Goal: Task Accomplishment & Management: Manage account settings

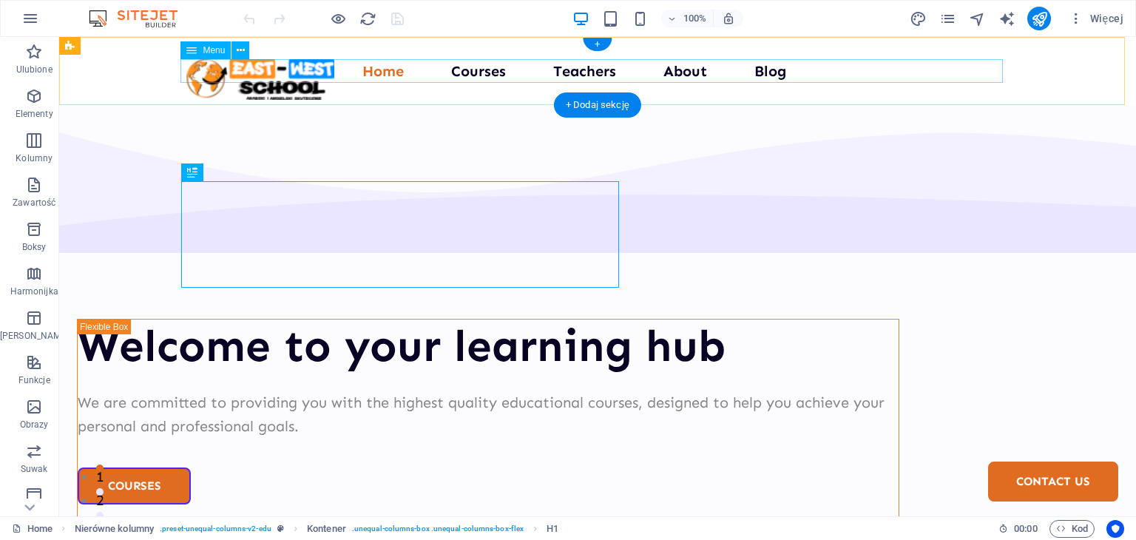
click at [476, 72] on nav "Home Courses Teachers About Blog Contact Us" at bounding box center [597, 71] width 823 height 24
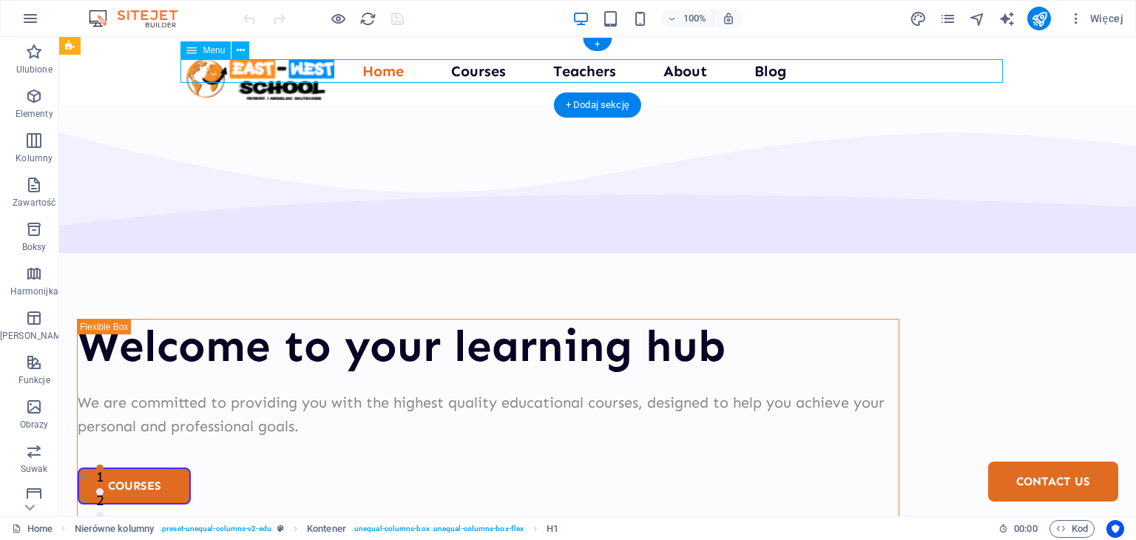
click at [476, 72] on nav "Home Courses Teachers About Blog Contact Us" at bounding box center [597, 71] width 823 height 24
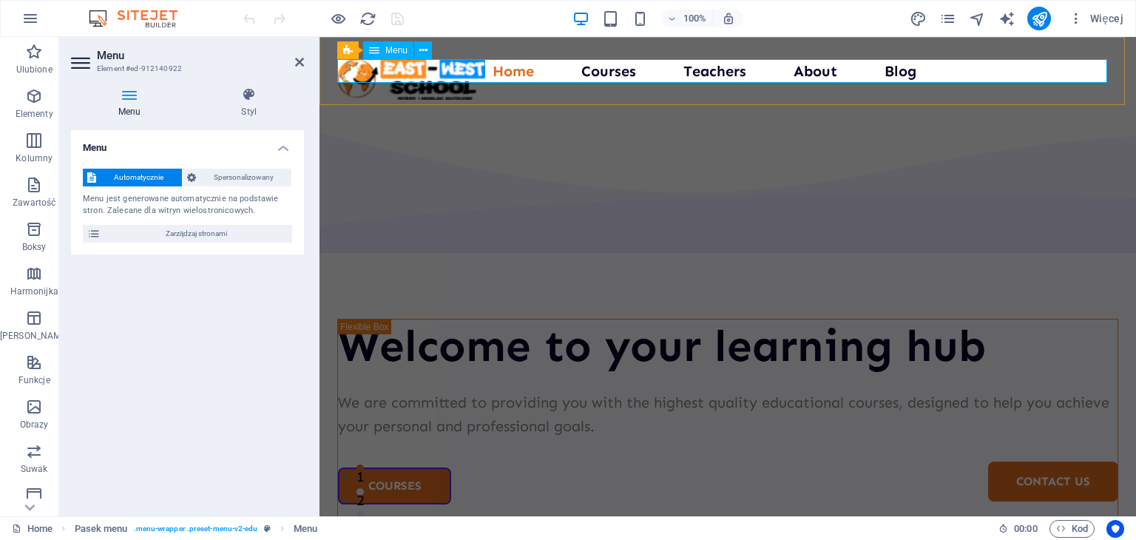
click at [602, 72] on nav "Home Courses Teachers About Blog Contact Us" at bounding box center [727, 71] width 781 height 24
click at [603, 72] on nav "Home Courses Teachers About Blog Contact Us" at bounding box center [727, 71] width 781 height 24
click at [307, 54] on aside "Menu Element #ed-912140922 Menu Styl Menu Automatycznie Spersonalizowany Menu j…" at bounding box center [189, 276] width 260 height 479
click at [295, 60] on icon at bounding box center [299, 62] width 9 height 12
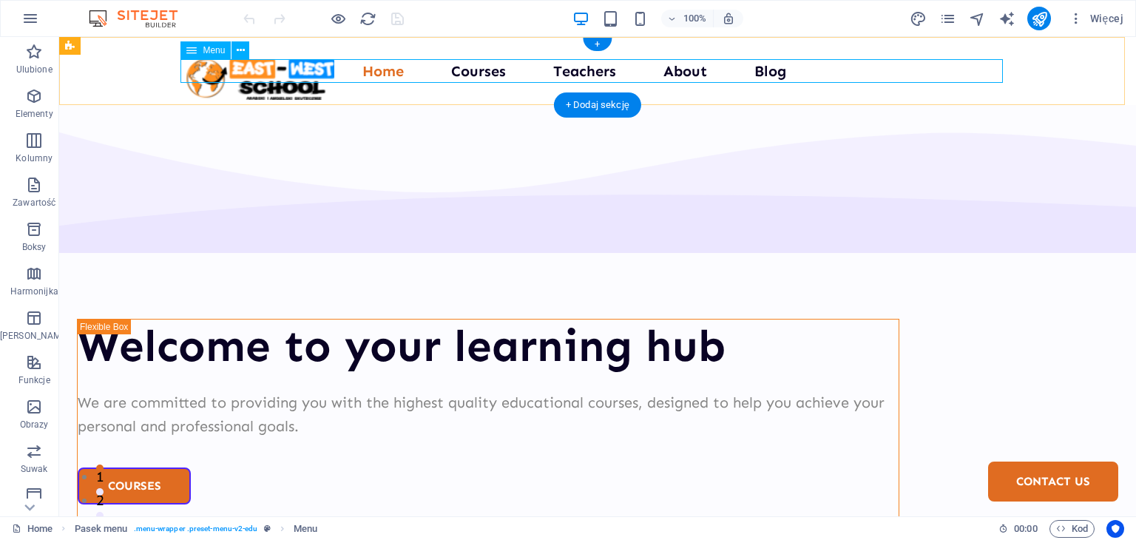
click at [388, 70] on nav "Home Courses Teachers About Blog Contact Us" at bounding box center [597, 71] width 823 height 24
click at [447, 70] on nav "Home Courses Teachers About Blog Contact Us" at bounding box center [597, 71] width 823 height 24
click at [500, 72] on nav "Home Courses Teachers About Blog Contact Us" at bounding box center [597, 71] width 823 height 24
click at [495, 72] on nav "Home Courses Teachers About Blog Contact Us" at bounding box center [597, 71] width 823 height 24
click at [488, 72] on nav "Home Courses Teachers About Blog Contact Us" at bounding box center [597, 71] width 823 height 24
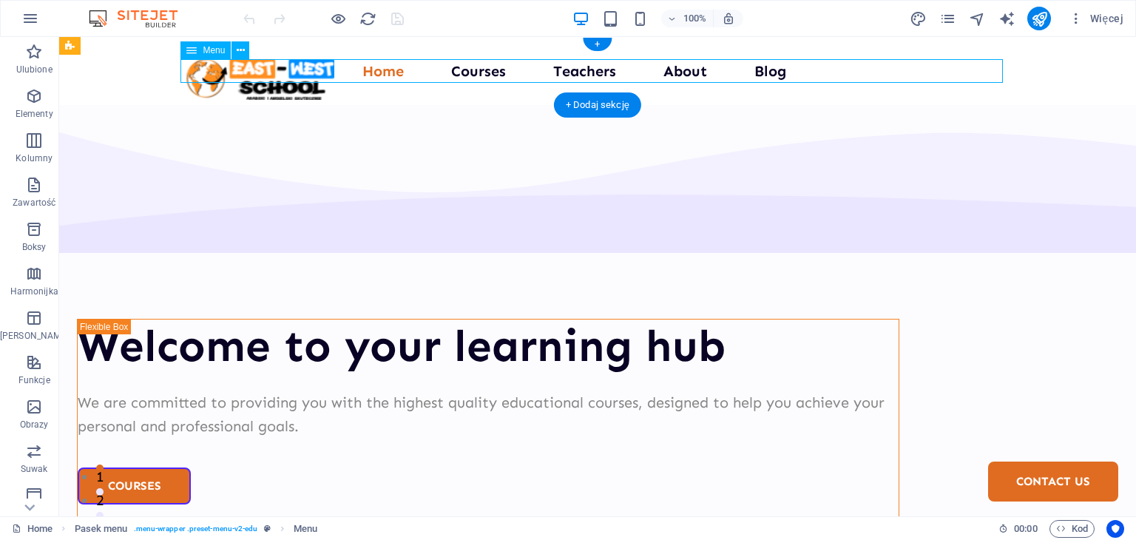
click at [488, 72] on nav "Home Courses Teachers About Blog Contact Us" at bounding box center [597, 71] width 823 height 24
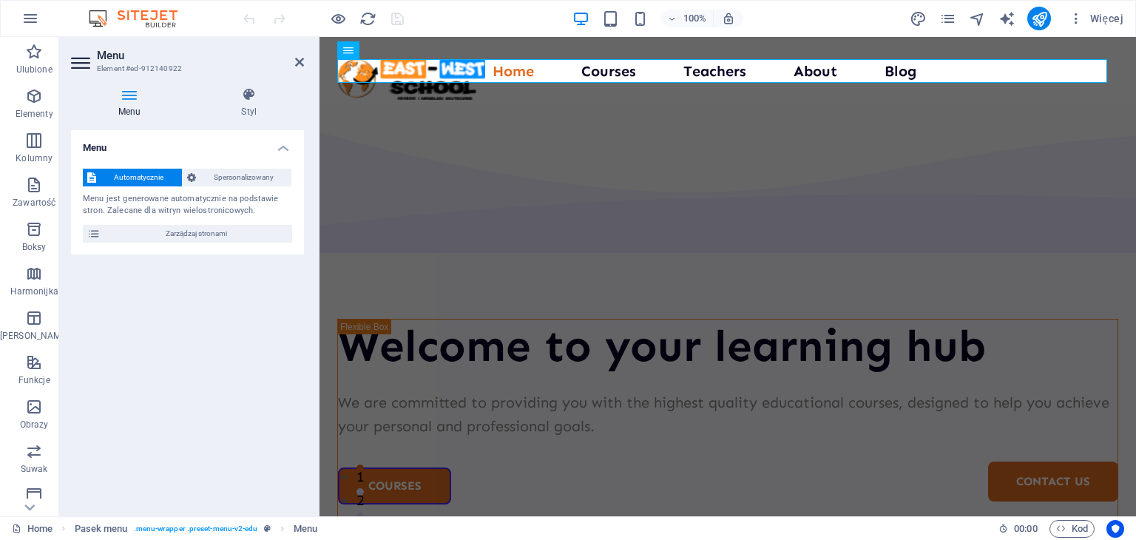
click at [306, 56] on aside "Menu Element #ed-912140922 Menu Styl Menu Automatycznie Spersonalizowany Menu j…" at bounding box center [189, 276] width 260 height 479
click at [299, 56] on icon at bounding box center [299, 62] width 9 height 12
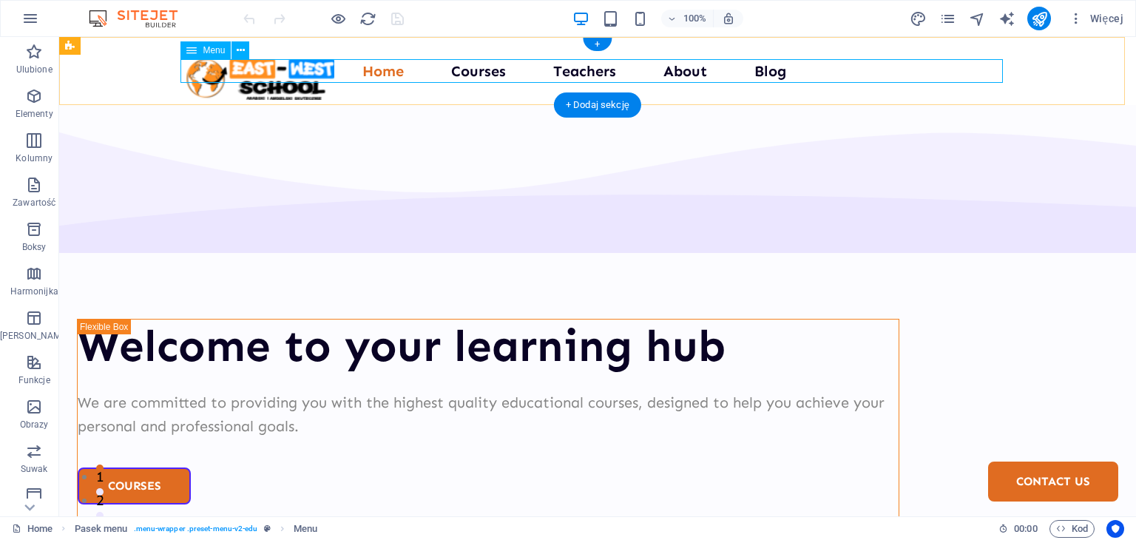
click at [360, 80] on nav "Home Courses Teachers About Blog Contact Us" at bounding box center [597, 71] width 823 height 24
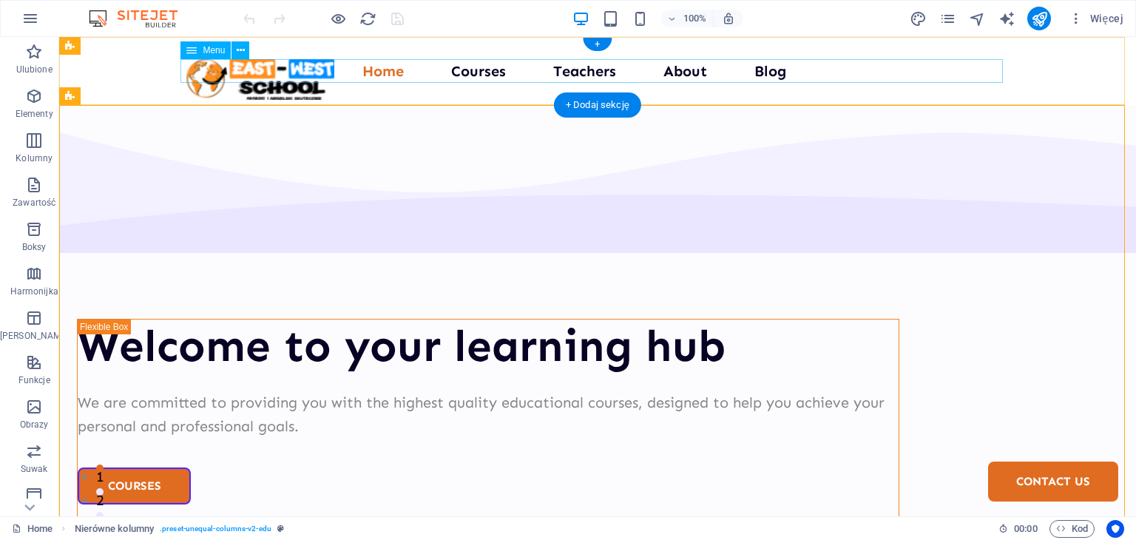
click at [475, 70] on nav "Home Courses Teachers About Blog Contact Us" at bounding box center [597, 71] width 823 height 24
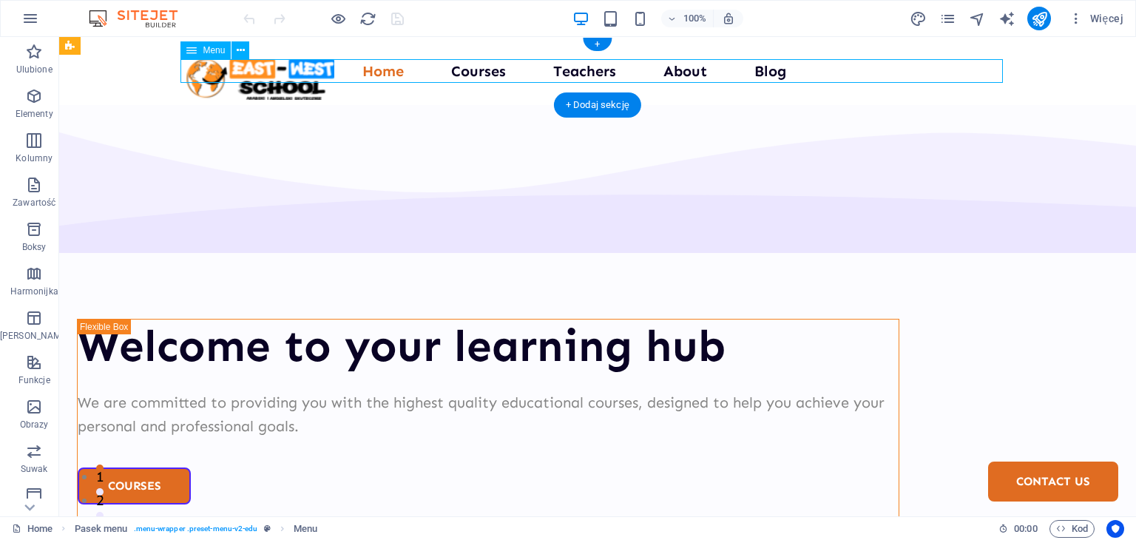
click at [476, 70] on nav "Home Courses Teachers About Blog Contact Us" at bounding box center [597, 71] width 823 height 24
click at [476, 78] on nav "Home Courses Teachers About Blog Contact Us" at bounding box center [597, 71] width 823 height 24
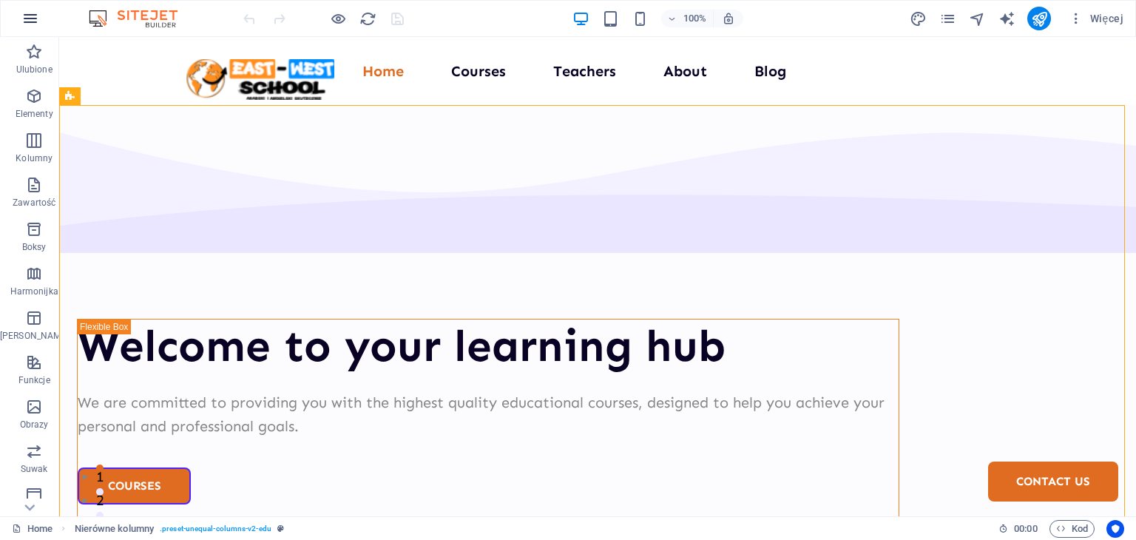
click at [18, 18] on button "button" at bounding box center [31, 19] width 36 height 36
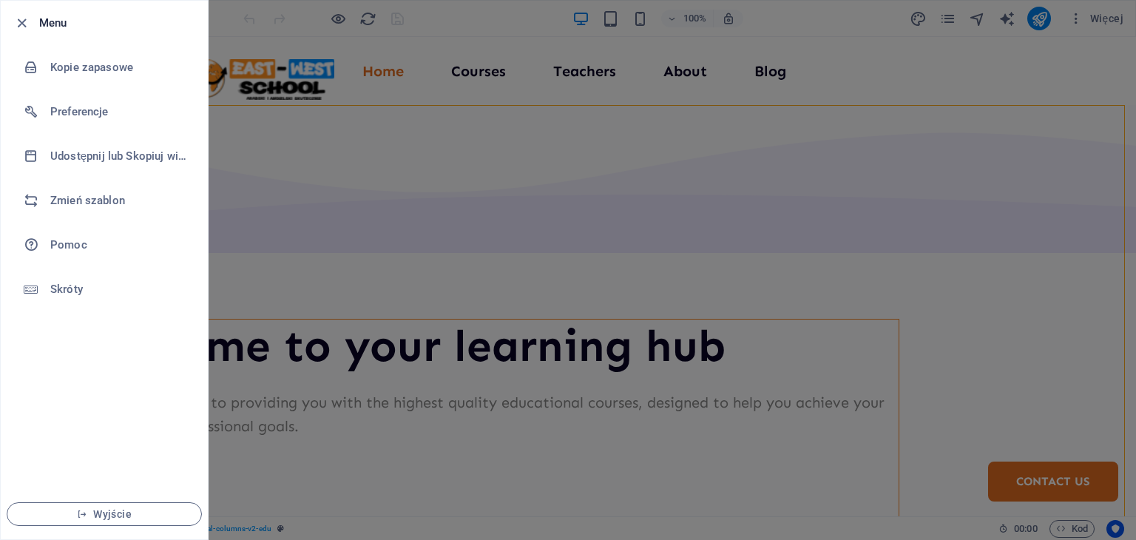
click at [253, 135] on div at bounding box center [568, 270] width 1136 height 540
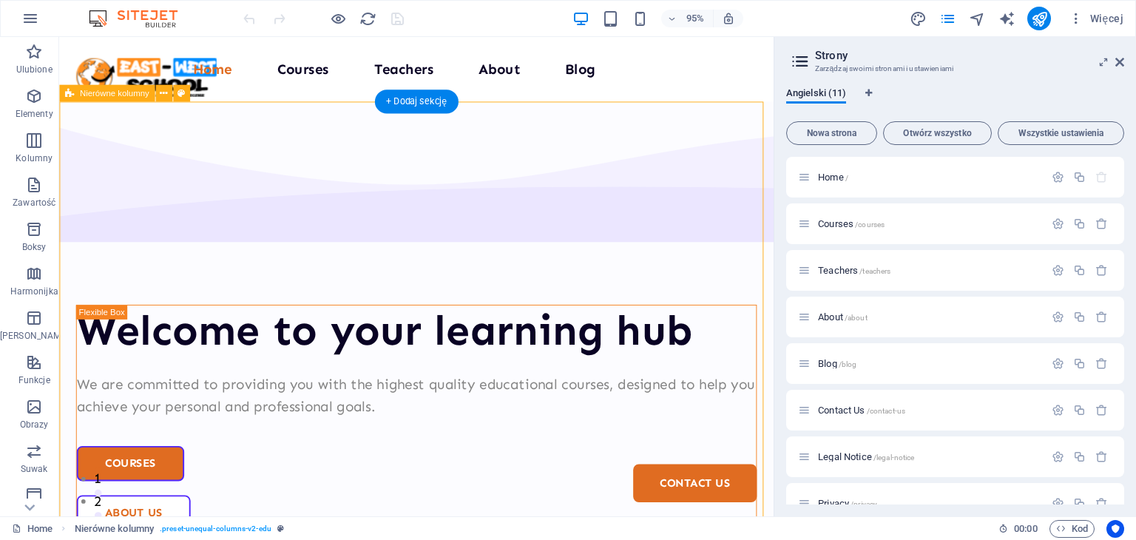
click at [1119, 61] on icon at bounding box center [1120, 62] width 9 height 12
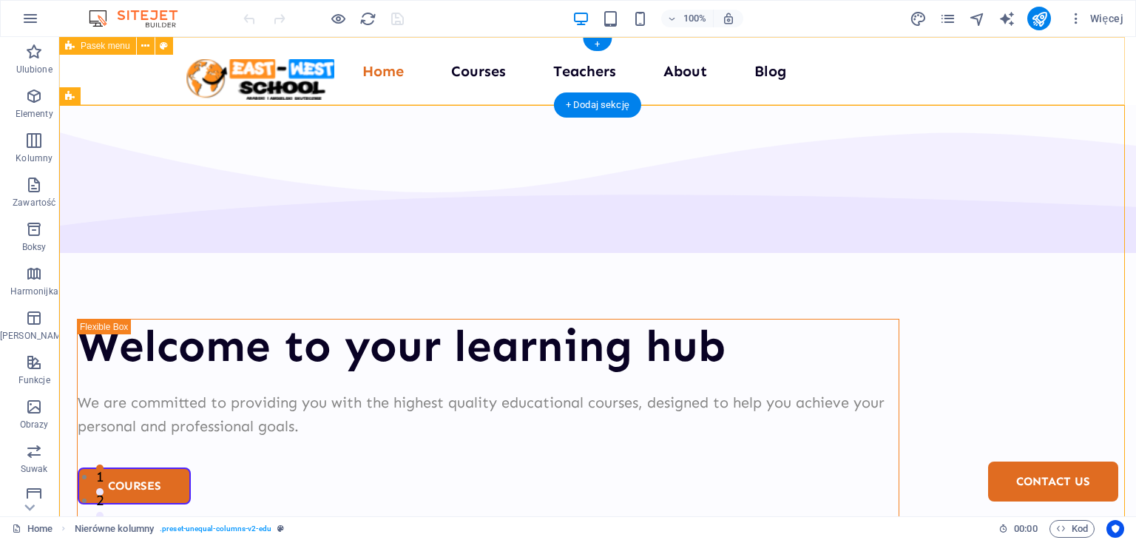
click at [660, 86] on div "Home Courses Teachers About Blog Contact Us" at bounding box center [597, 71] width 1077 height 68
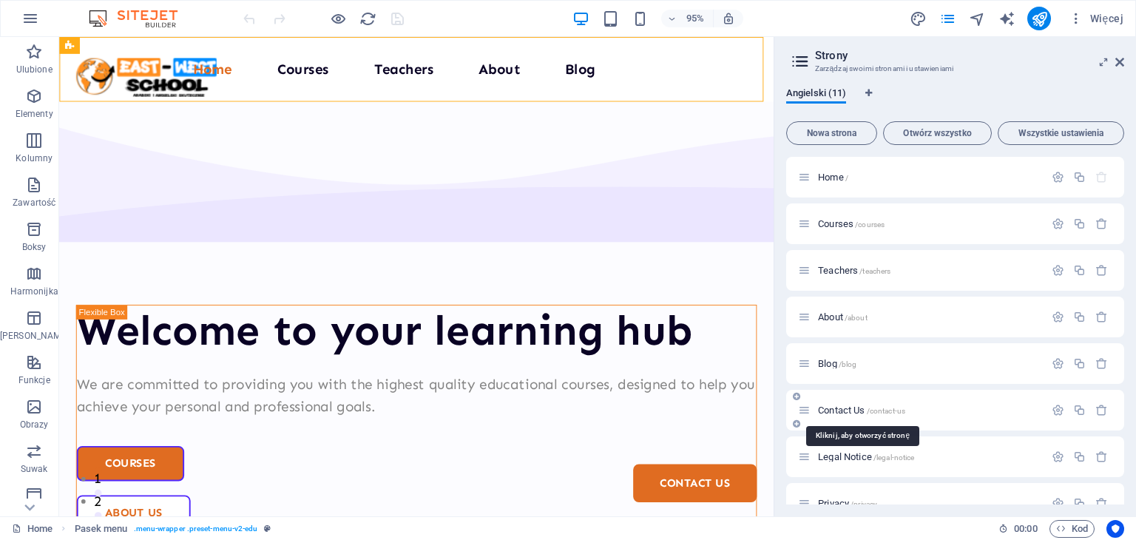
click at [846, 409] on span "Contact Us /contact-us" at bounding box center [861, 410] width 87 height 11
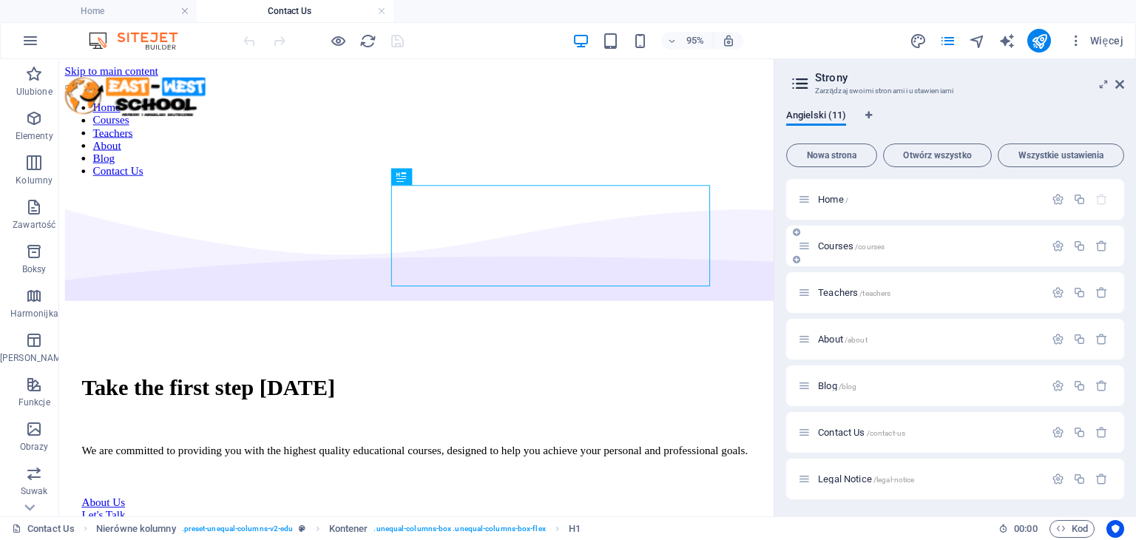
click at [838, 255] on div "Courses /courses" at bounding box center [955, 246] width 338 height 41
click at [838, 245] on span "Courses /courses" at bounding box center [851, 245] width 67 height 11
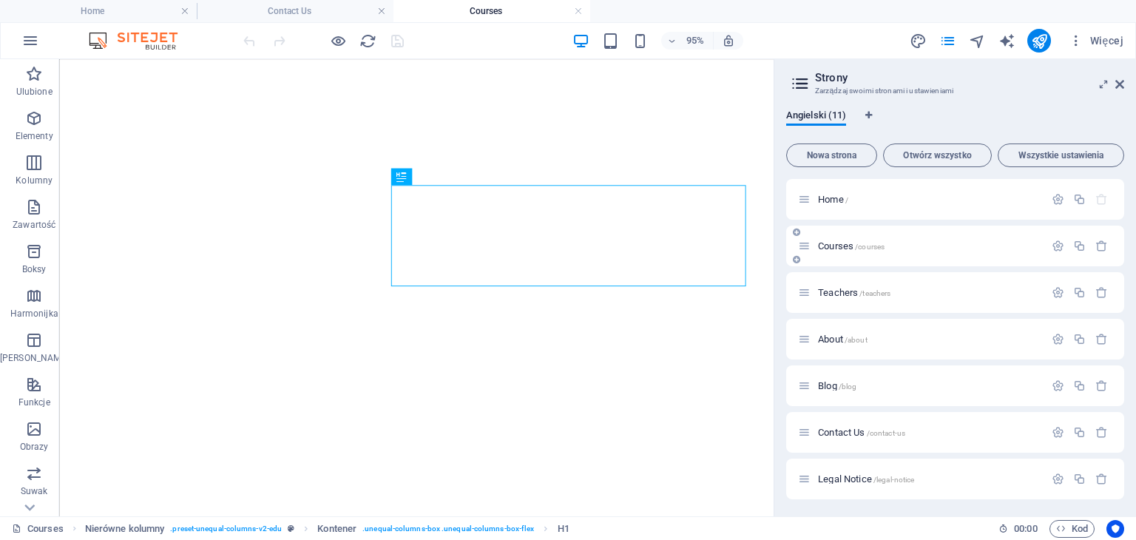
click at [1088, 266] on div "Courses /courses" at bounding box center [955, 246] width 338 height 41
click at [1087, 266] on div "Courses /courses" at bounding box center [955, 246] width 338 height 41
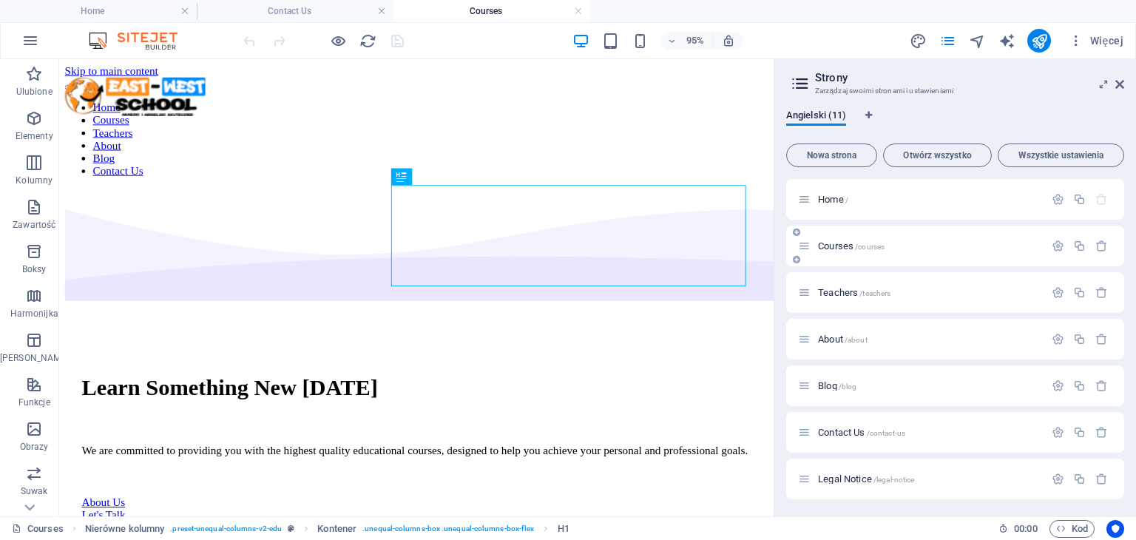
click at [814, 246] on div "Courses /courses" at bounding box center [929, 246] width 231 height 10
click at [1056, 240] on icon "button" at bounding box center [1058, 246] width 13 height 13
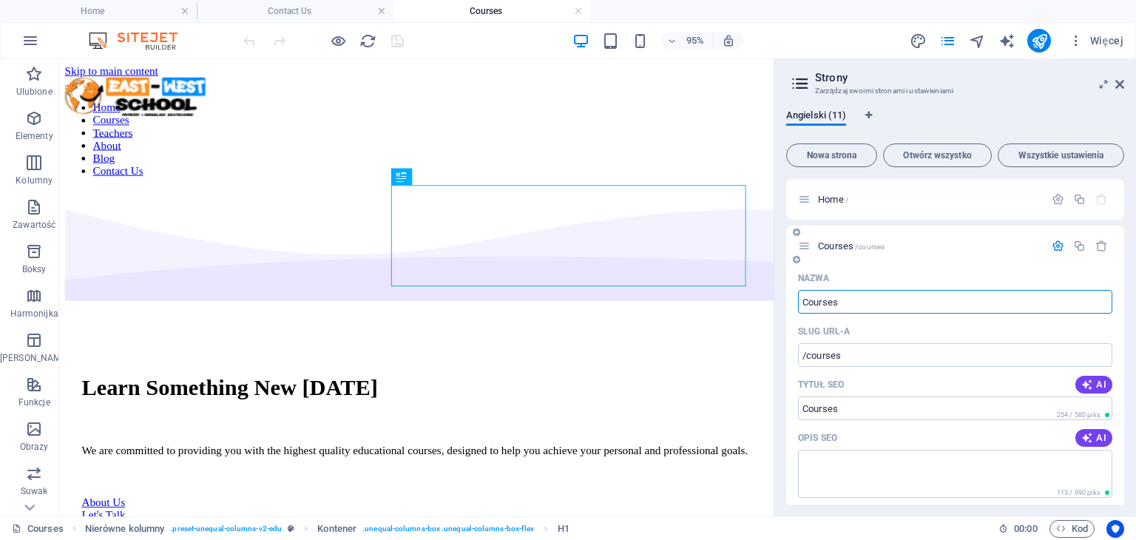
click at [889, 292] on input "Courses" at bounding box center [955, 302] width 314 height 24
type input "Nasza o"
type input "/nasza"
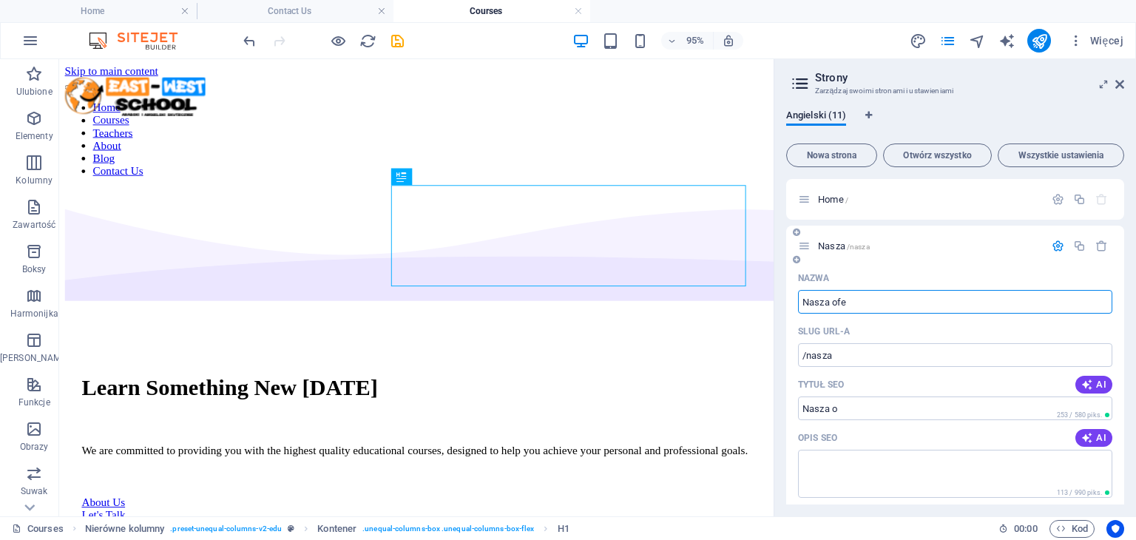
type input "Nasza ofer"
type input "/nasza-o"
type input "Nasza oferta"
type input "/nasza-oferta"
type input "Nasza oferta"
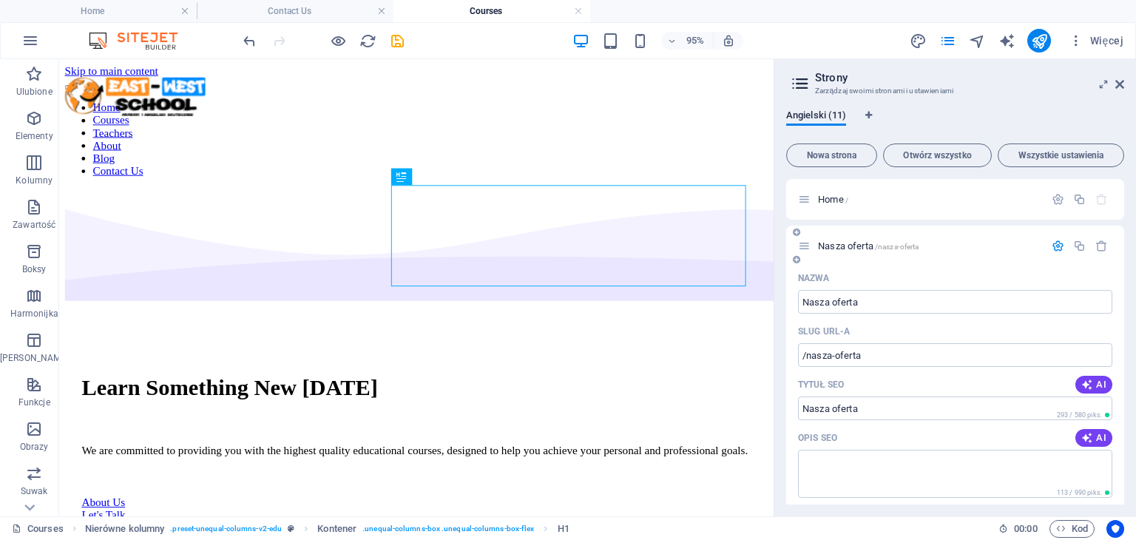
click at [788, 314] on div "Nazwa Nasza oferta ​ Slug URL-a /nasza-oferta ​ Tytuł SEO AI ​ 293 / 580 piks. …" at bounding box center [955, 541] width 338 height 551
click at [819, 244] on span "Nasza oferta /nasza-oferta" at bounding box center [868, 245] width 101 height 11
click at [886, 198] on p "Home /" at bounding box center [929, 200] width 222 height 10
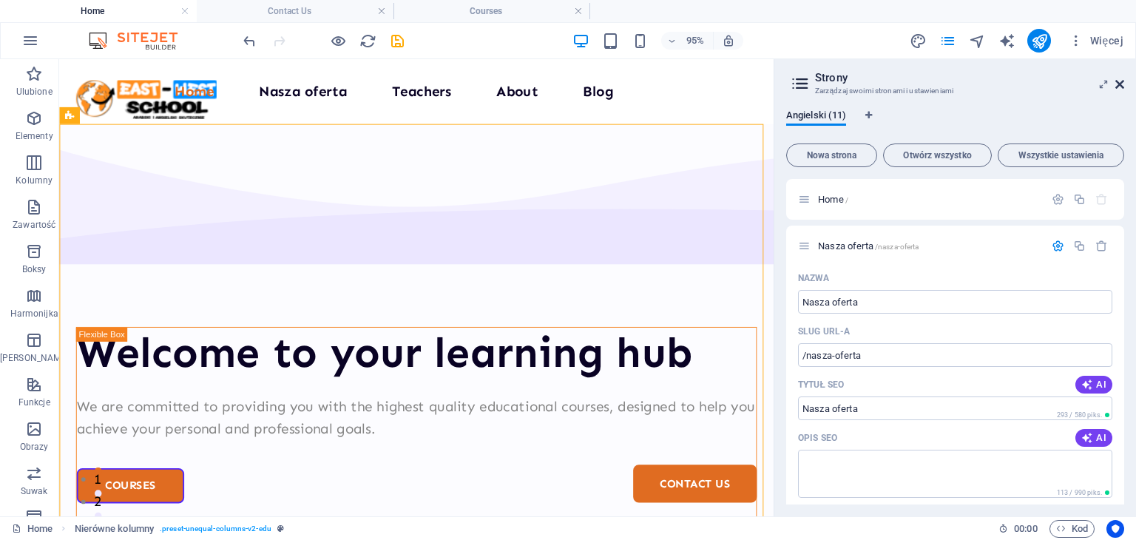
click at [1120, 79] on icon at bounding box center [1120, 84] width 9 height 12
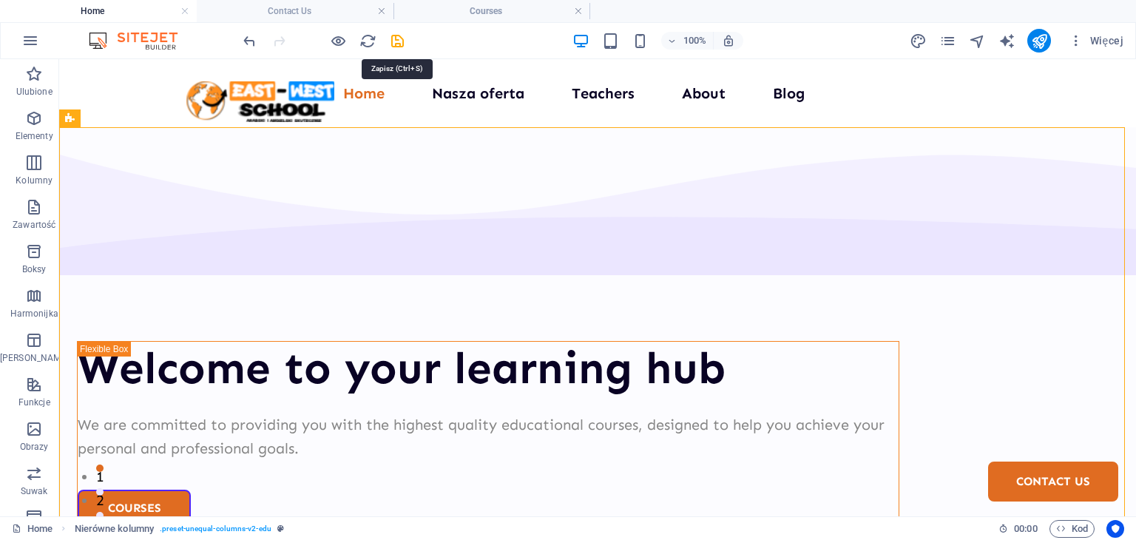
click at [391, 39] on icon "save" at bounding box center [397, 41] width 17 height 17
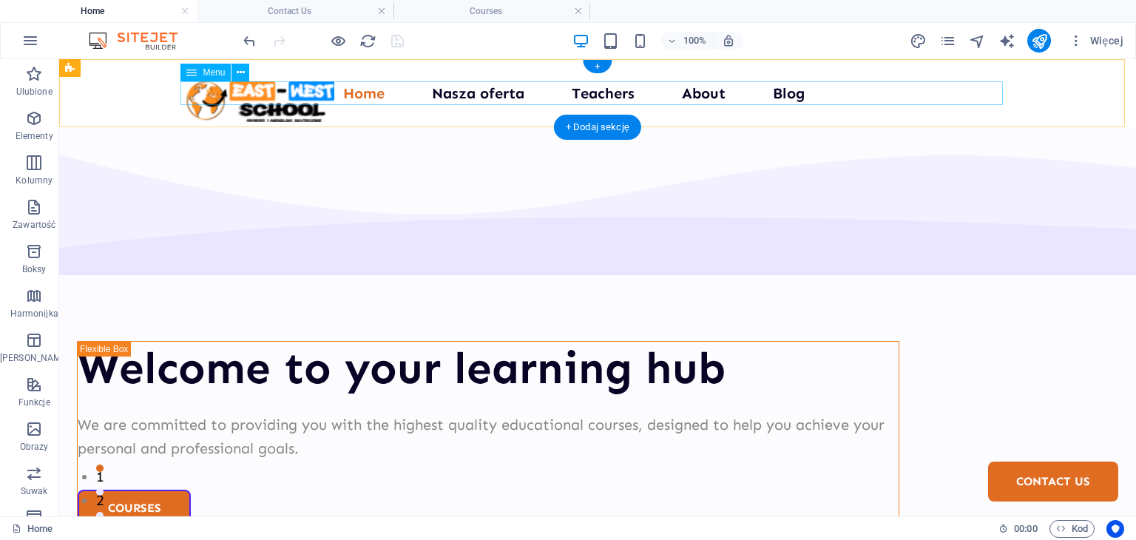
click at [607, 92] on nav "Home Nasza oferta Teachers About Blog Contact Us" at bounding box center [597, 93] width 823 height 24
click at [365, 95] on nav "Home Nasza oferta Teachers About Blog Contact Us" at bounding box center [597, 93] width 823 height 24
click at [359, 93] on nav "Home Nasza oferta Teachers About Blog Contact Us" at bounding box center [597, 93] width 823 height 24
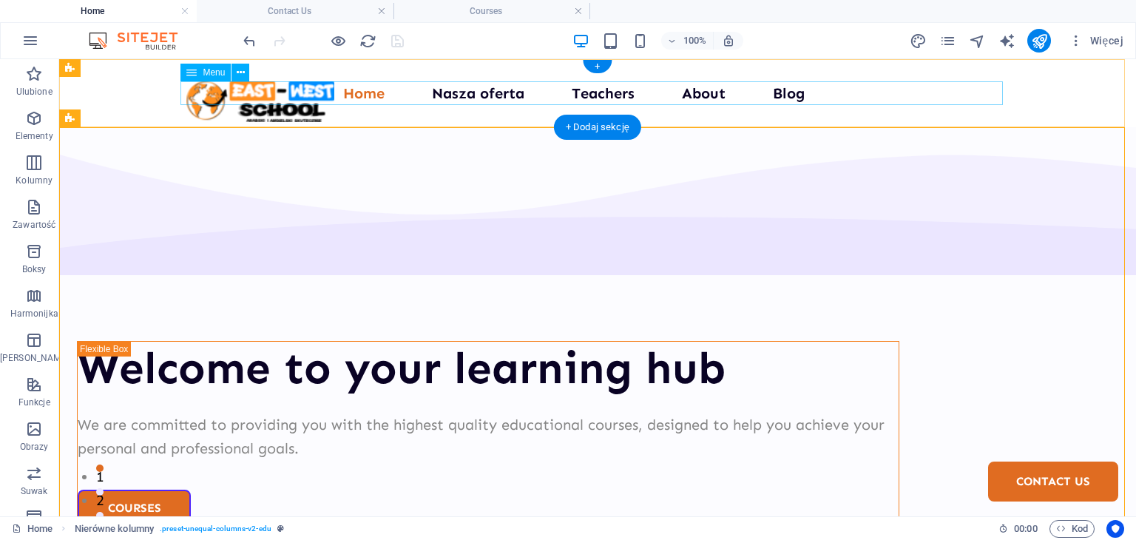
click at [361, 98] on nav "Home Nasza oferta Teachers About Blog Contact Us" at bounding box center [597, 93] width 823 height 24
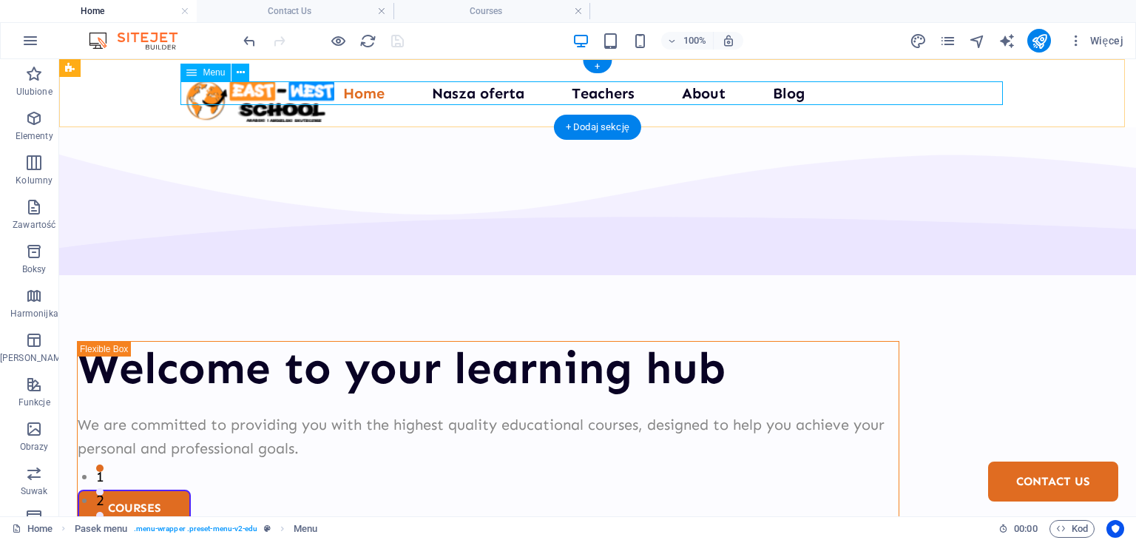
click at [605, 91] on nav "Home Nasza oferta Teachers About Blog Contact Us" at bounding box center [597, 93] width 823 height 24
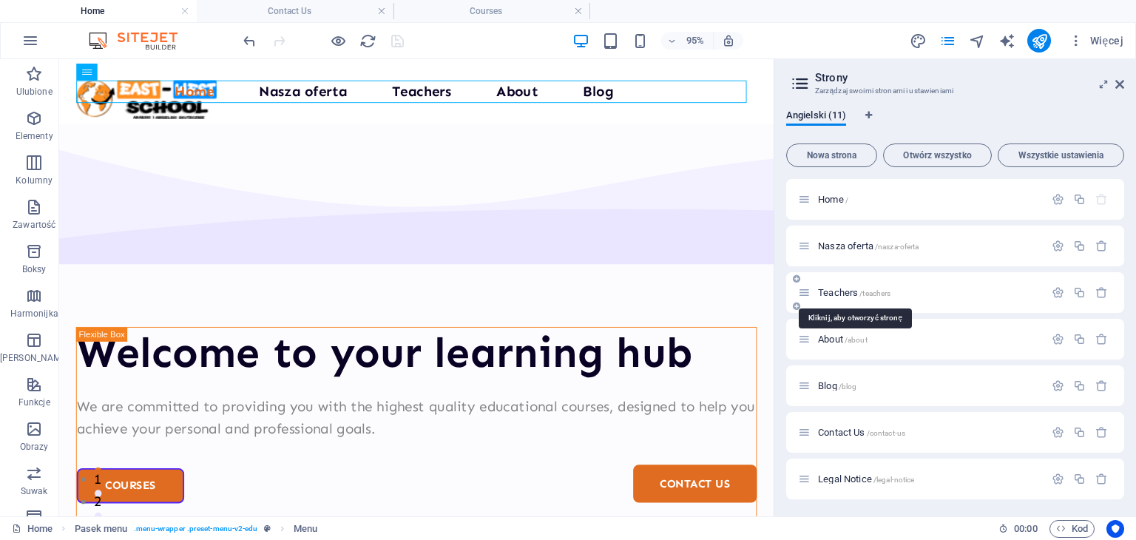
click at [850, 291] on span "Teachers /teachers" at bounding box center [854, 292] width 73 height 11
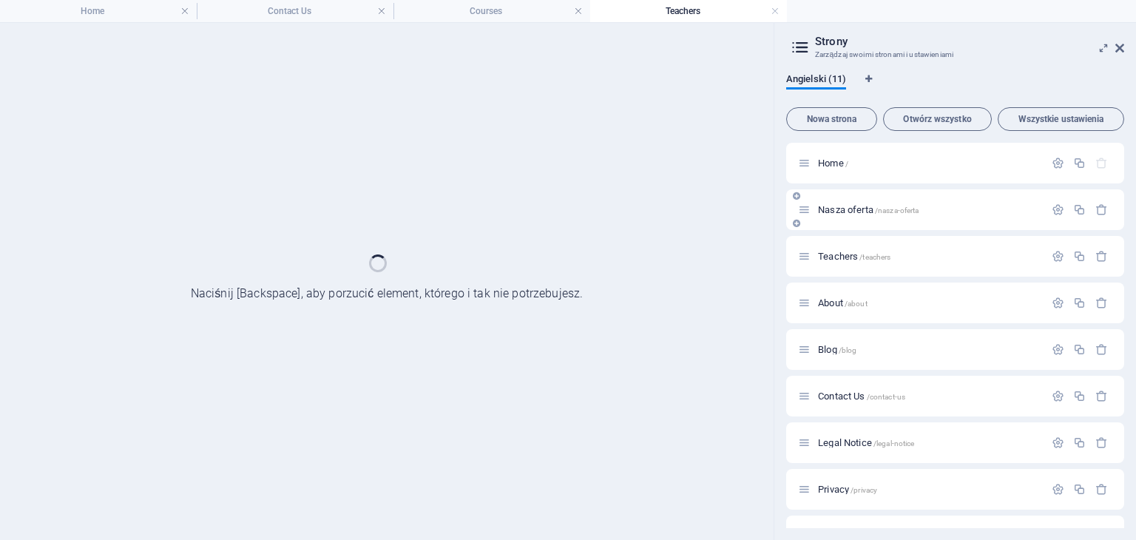
click at [806, 212] on icon at bounding box center [804, 209] width 13 height 13
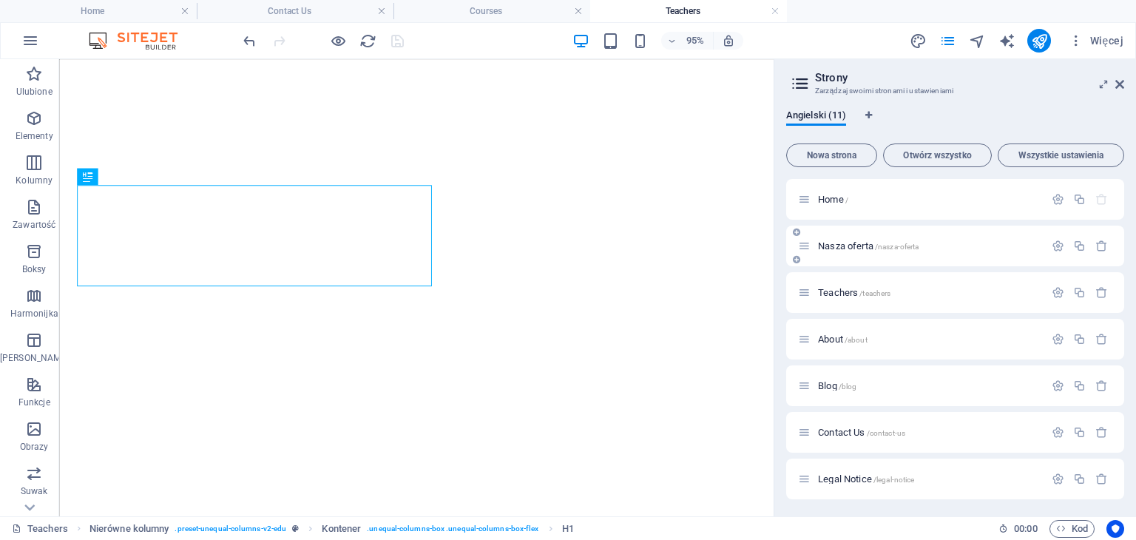
click at [805, 249] on icon at bounding box center [804, 246] width 13 height 13
click at [1052, 246] on icon "button" at bounding box center [1058, 246] width 13 height 13
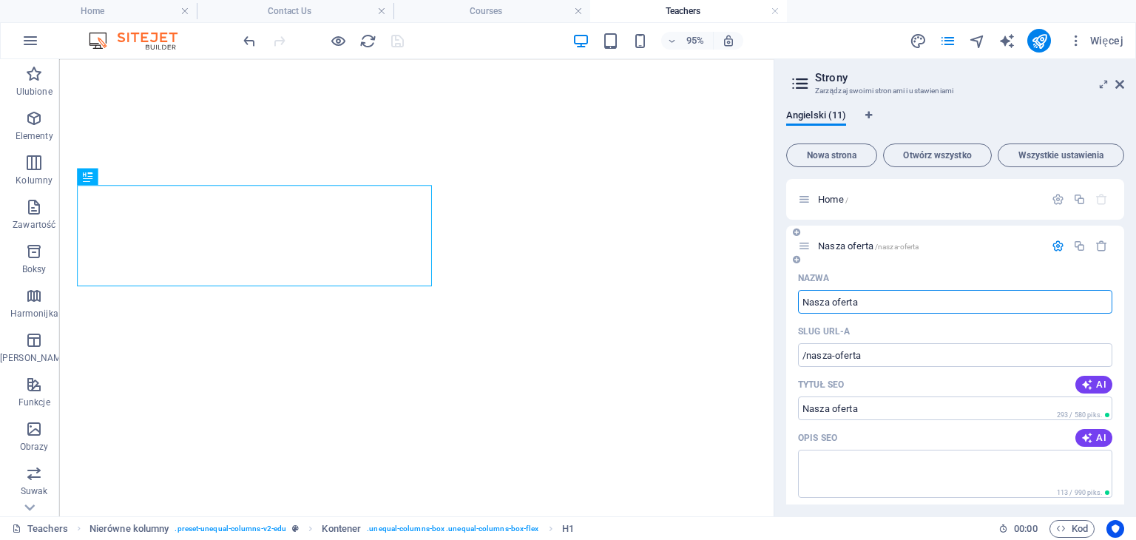
click at [840, 297] on input "Nasza oferta" at bounding box center [955, 302] width 314 height 24
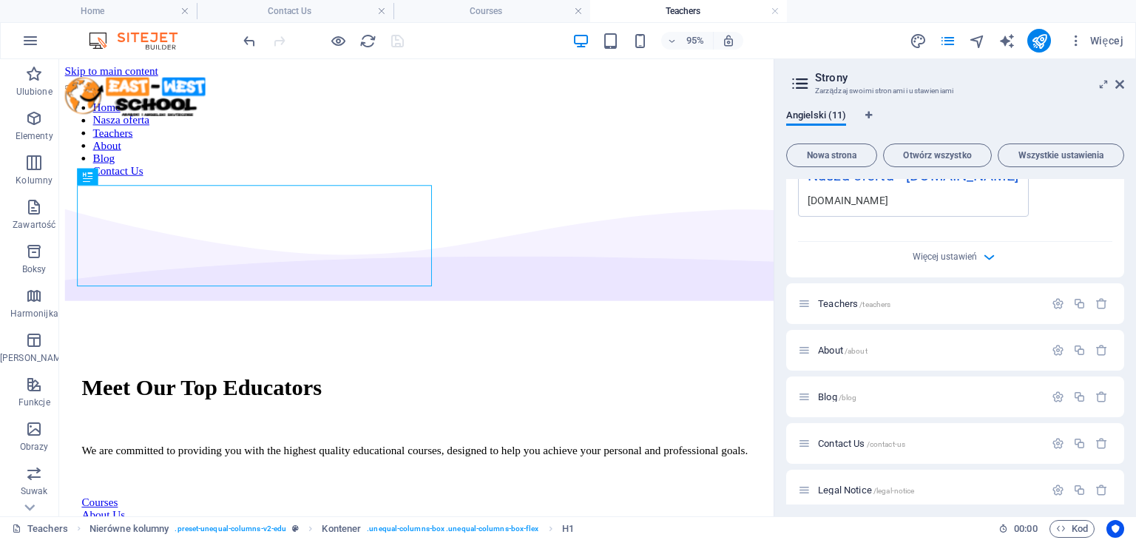
scroll to position [518, 0]
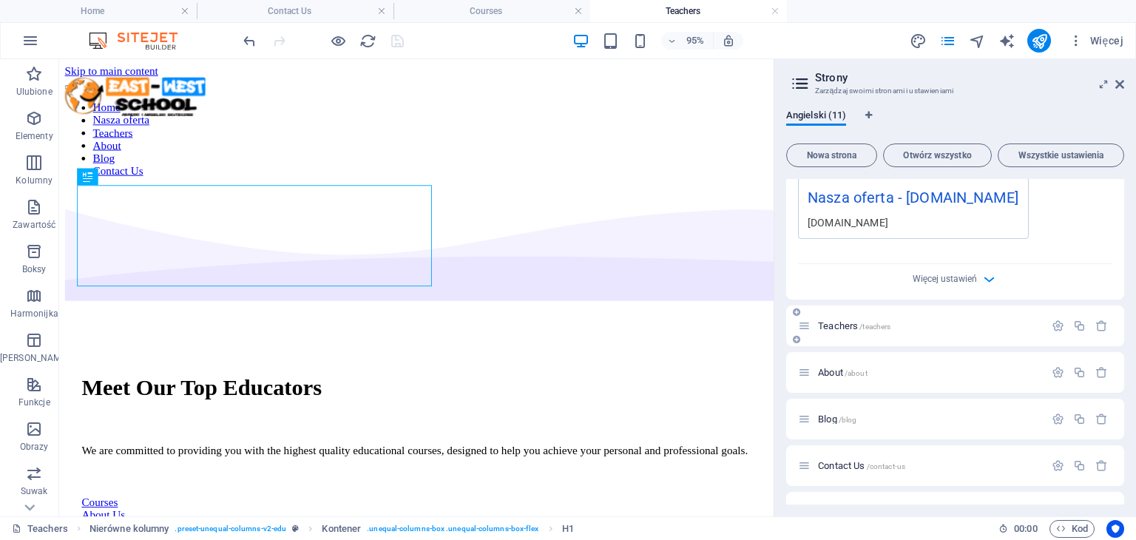
click at [846, 331] on span "Teachers /teachers" at bounding box center [854, 325] width 73 height 11
click at [1055, 332] on icon "button" at bounding box center [1058, 326] width 13 height 13
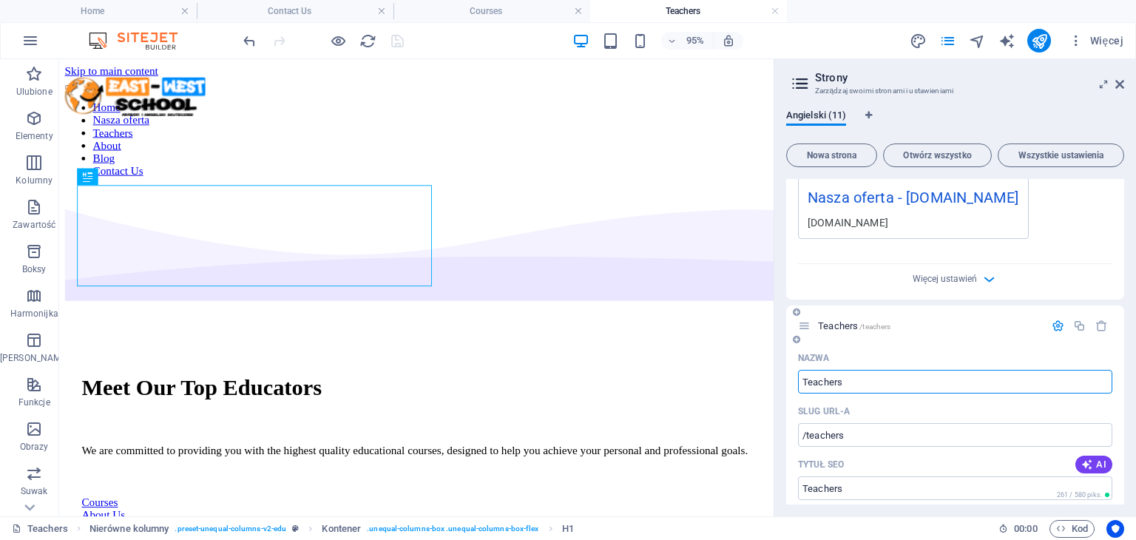
click at [811, 394] on input "Teachers" at bounding box center [955, 382] width 314 height 24
type input "O nas"
type input "/o-nas"
type input "O nas"
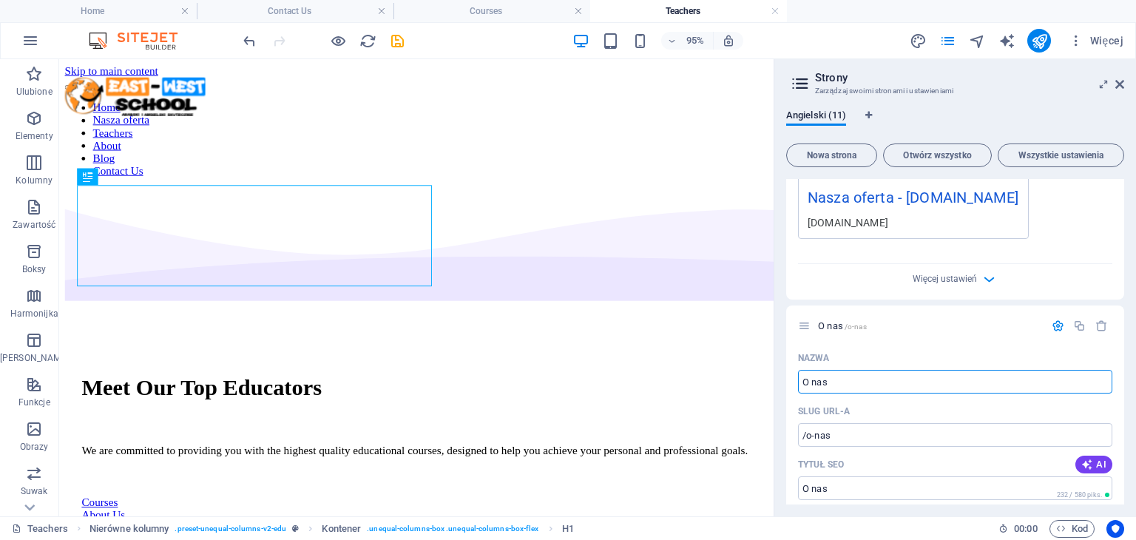
click at [418, 53] on div "95% Więcej" at bounding box center [568, 41] width 1135 height 36
click at [1120, 87] on icon at bounding box center [1120, 84] width 9 height 12
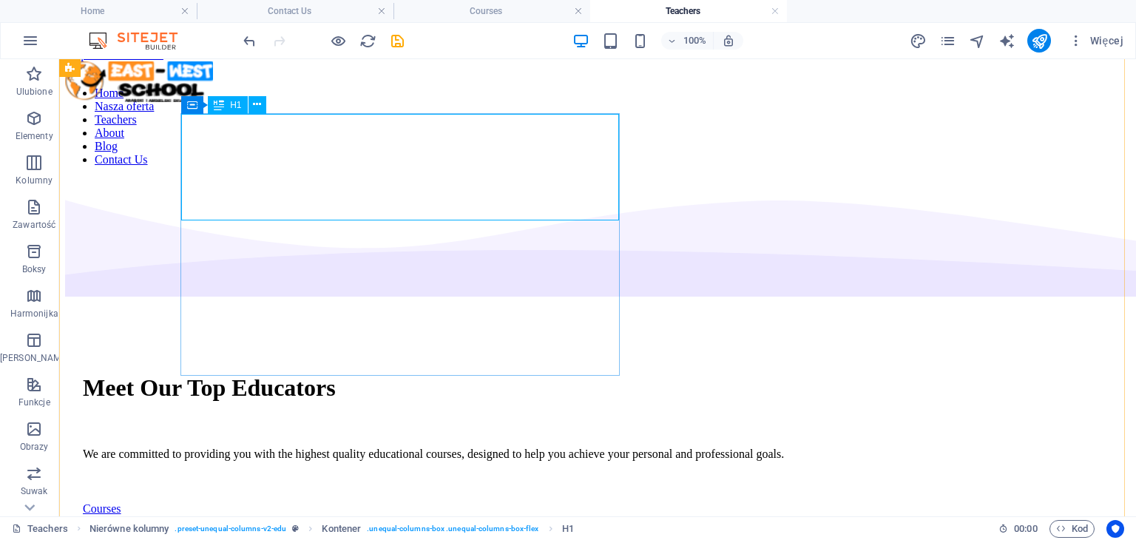
scroll to position [0, 0]
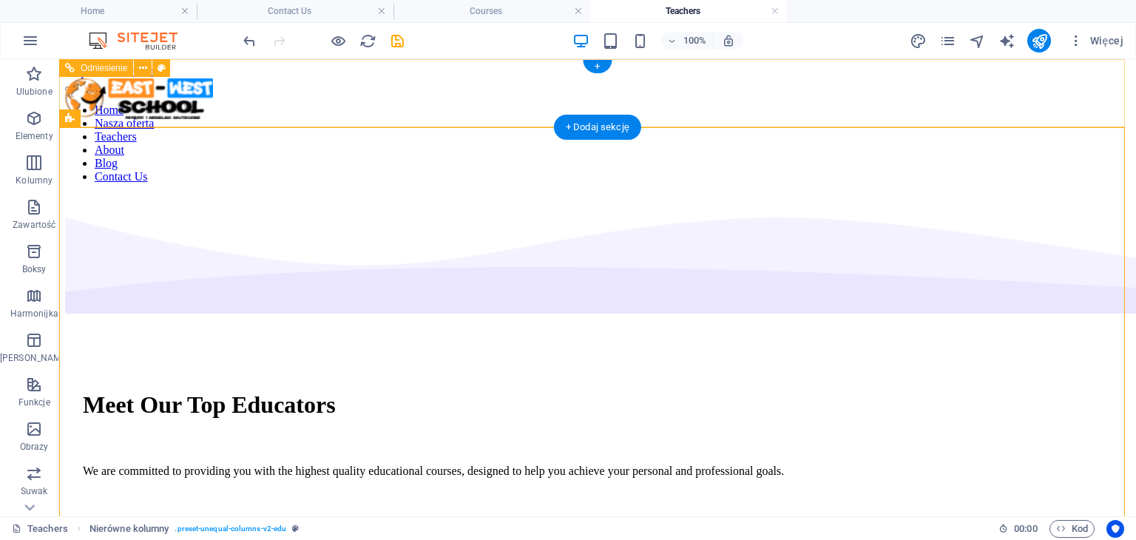
click at [598, 104] on nav "Home Nasza oferta Teachers About Blog Contact Us" at bounding box center [597, 144] width 1065 height 80
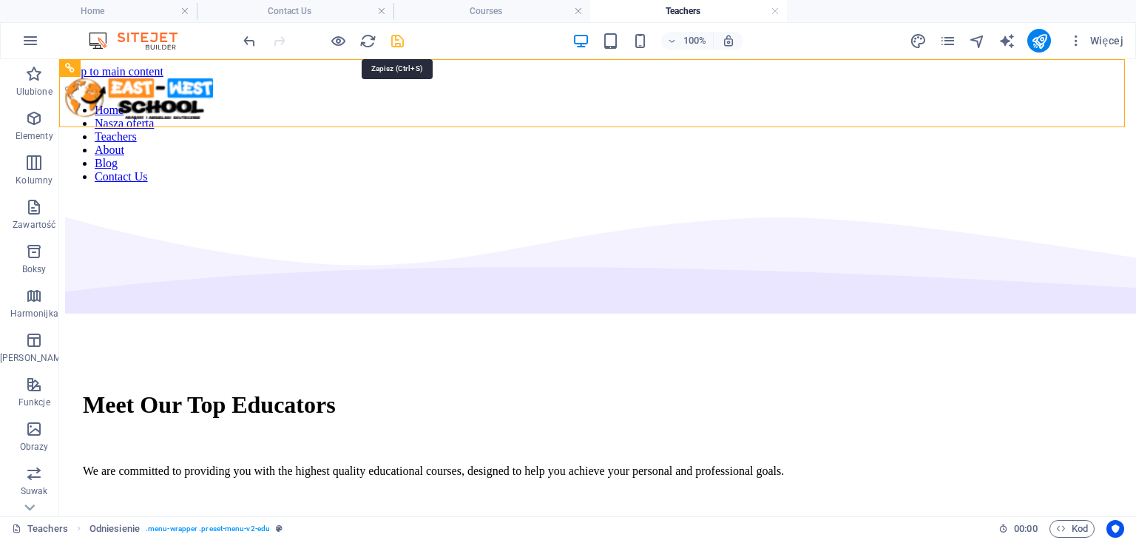
click at [402, 41] on icon "save" at bounding box center [397, 41] width 17 height 17
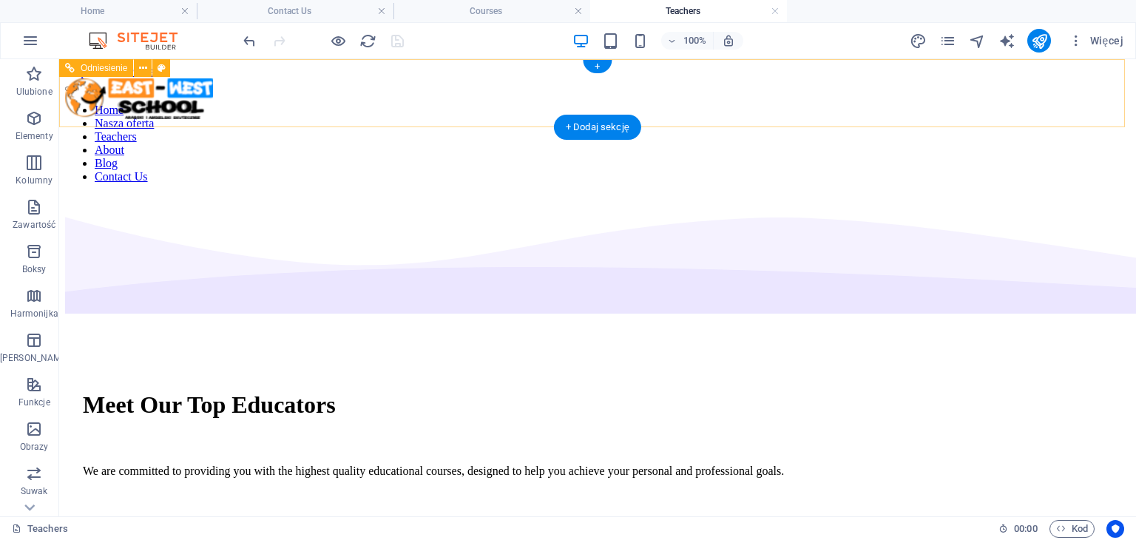
click at [459, 104] on nav "Home Nasza oferta Teachers About Blog Contact Us" at bounding box center [597, 144] width 1065 height 80
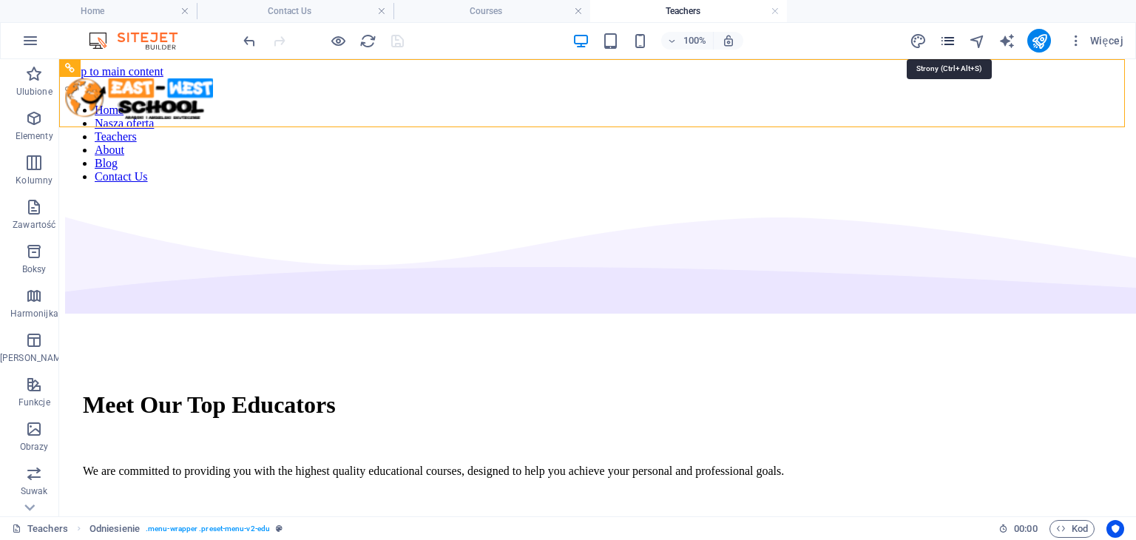
click at [950, 41] on icon "pages" at bounding box center [948, 41] width 17 height 17
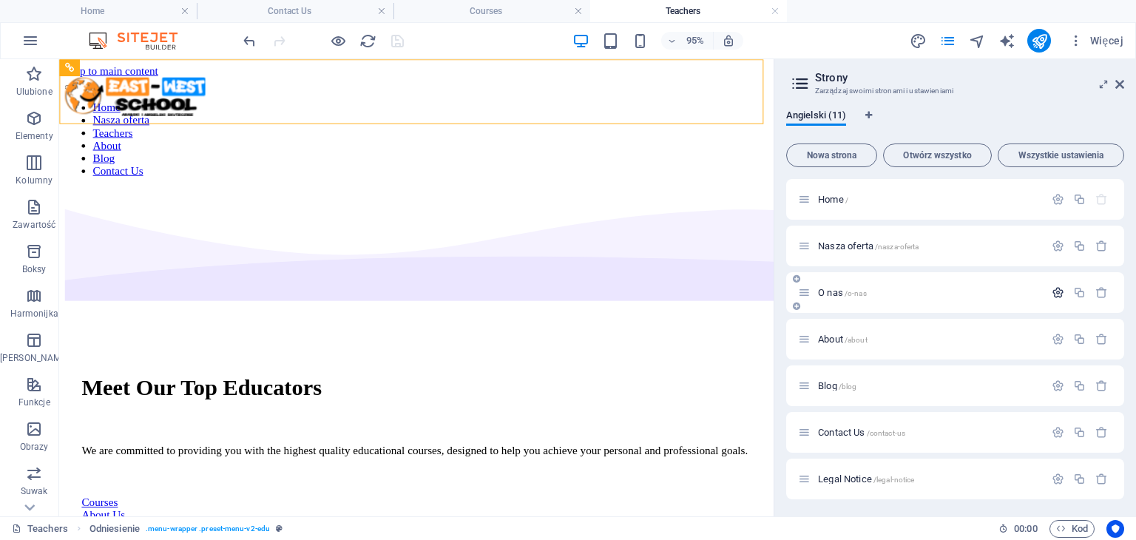
click at [1052, 291] on icon "button" at bounding box center [1058, 292] width 13 height 13
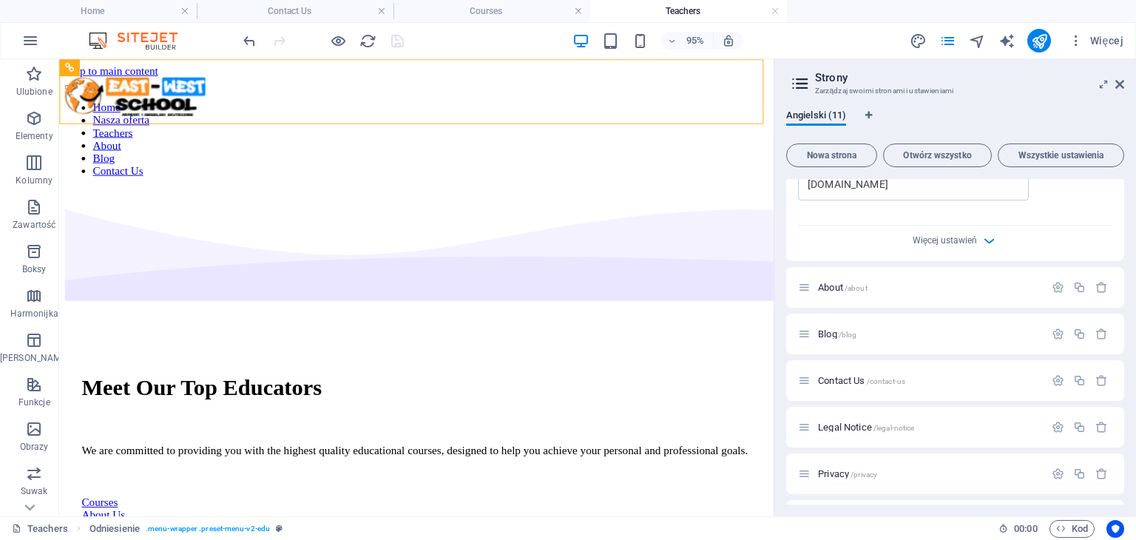
scroll to position [516, 0]
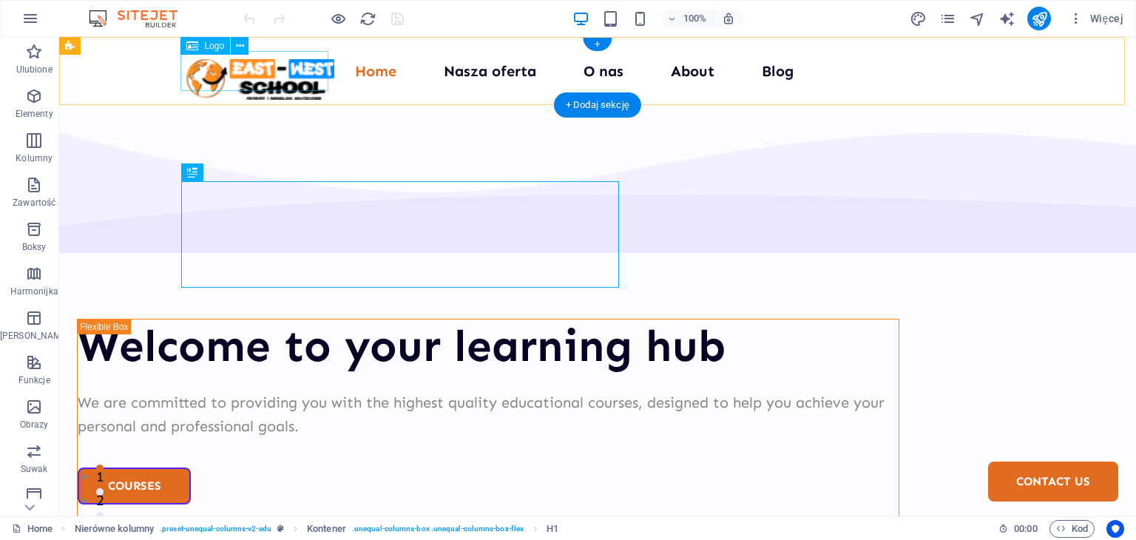
click at [287, 74] on div at bounding box center [260, 79] width 148 height 41
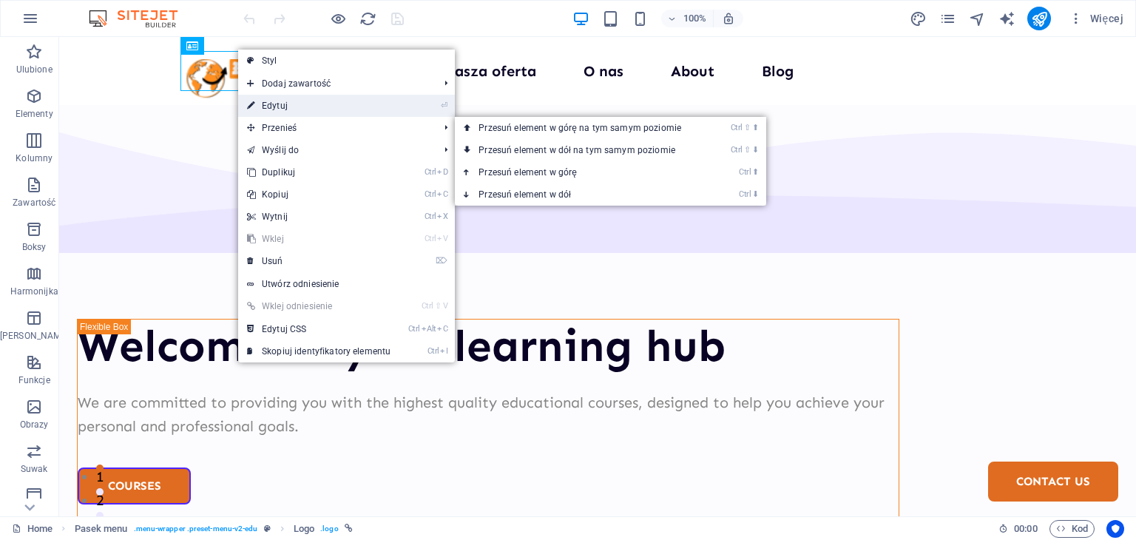
click at [0, 0] on link "⏎ Edytuj" at bounding box center [0, 0] width 0 height 0
select select "px"
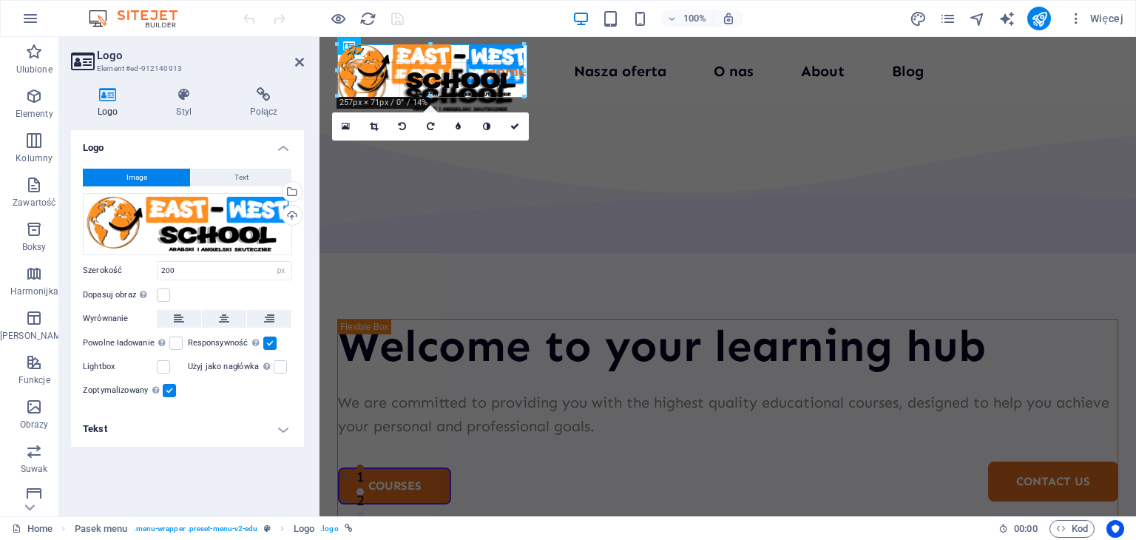
drag, startPoint x: 482, startPoint y: 91, endPoint x: 508, endPoint y: 106, distance: 29.8
type input "252"
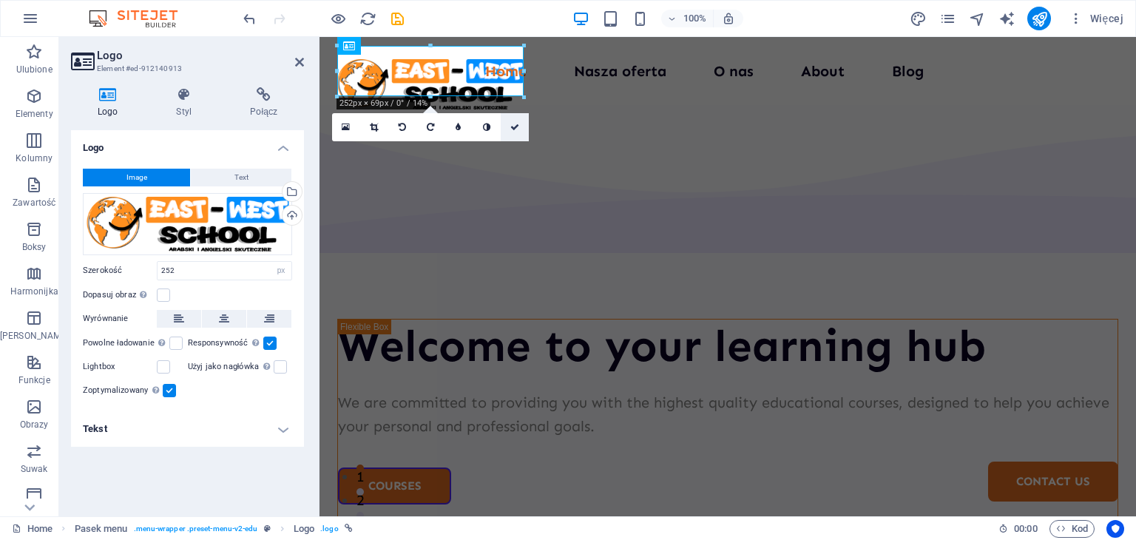
click at [515, 127] on icon at bounding box center [514, 127] width 9 height 9
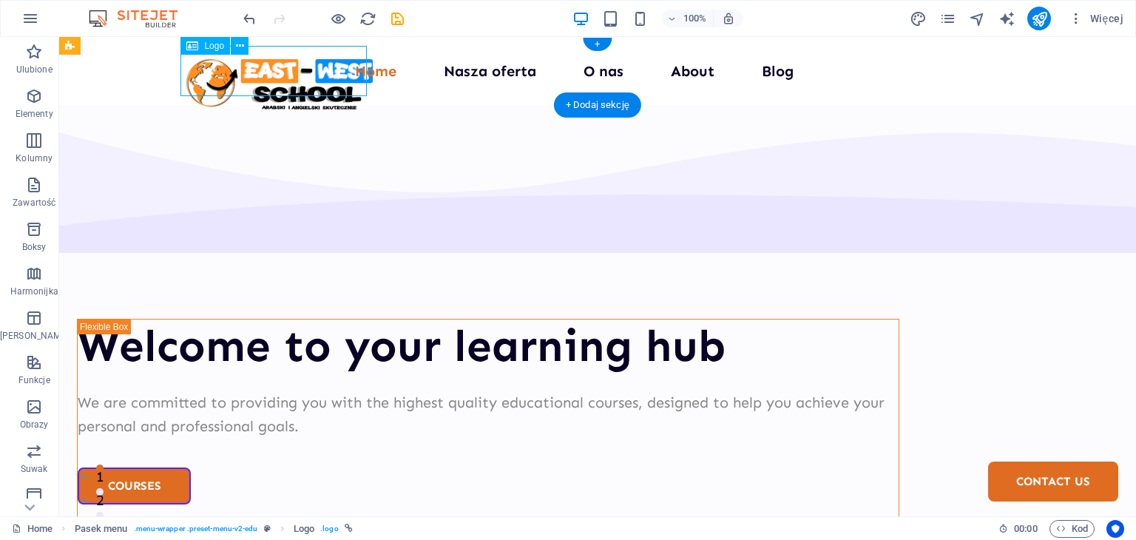
drag, startPoint x: 320, startPoint y: 70, endPoint x: 249, endPoint y: 69, distance: 71.0
click at [249, 69] on div at bounding box center [279, 84] width 186 height 50
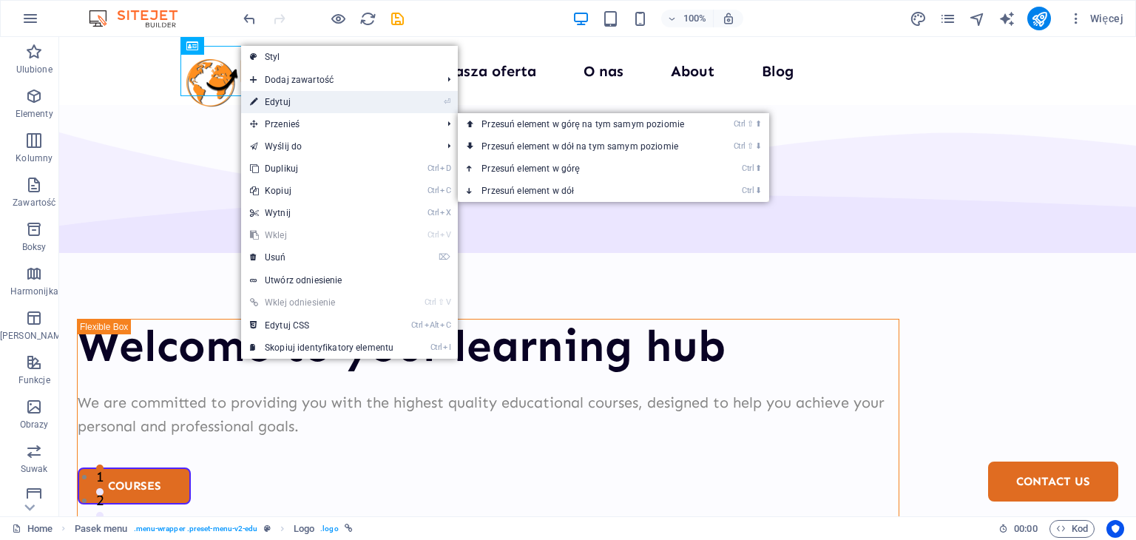
click at [281, 108] on link "⏎ Edytuj" at bounding box center [321, 102] width 161 height 22
select select "px"
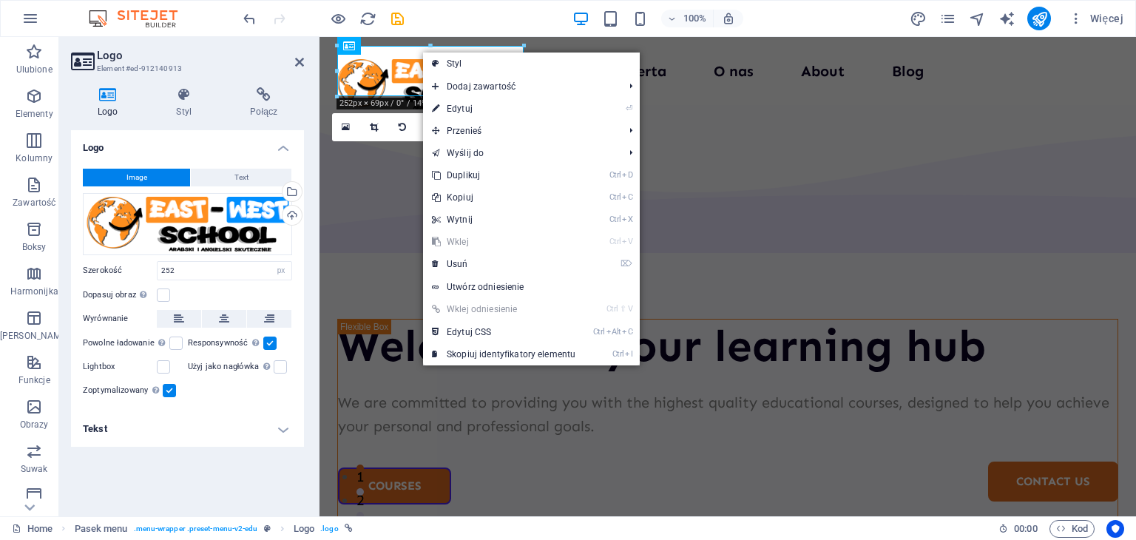
click at [306, 64] on aside "Logo Element #ed-912140913 Logo Styl Połącz Logo Image Text Przeciągnij pliki t…" at bounding box center [189, 276] width 260 height 479
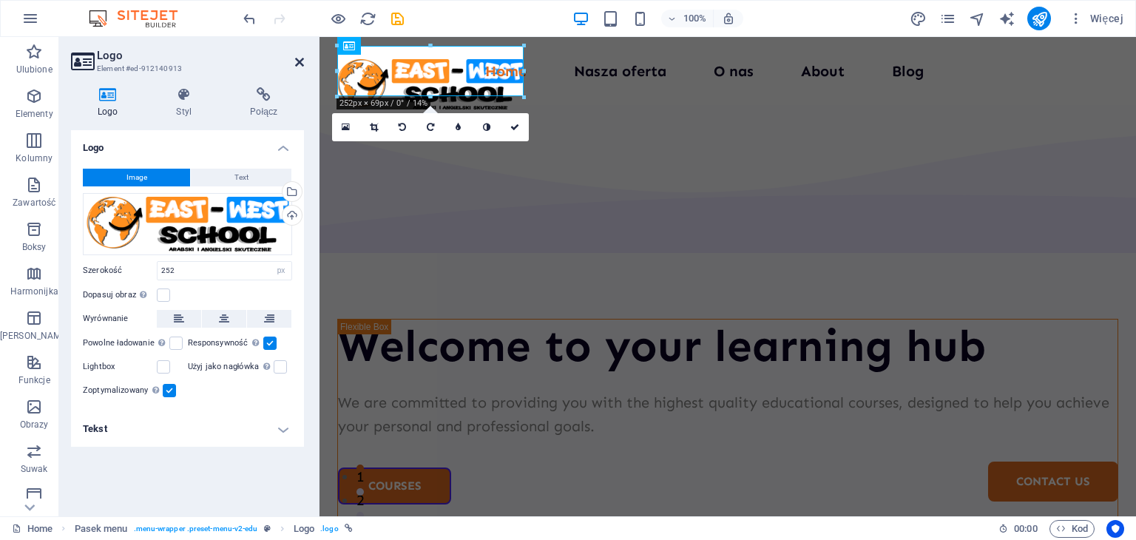
click at [297, 64] on icon at bounding box center [299, 62] width 9 height 12
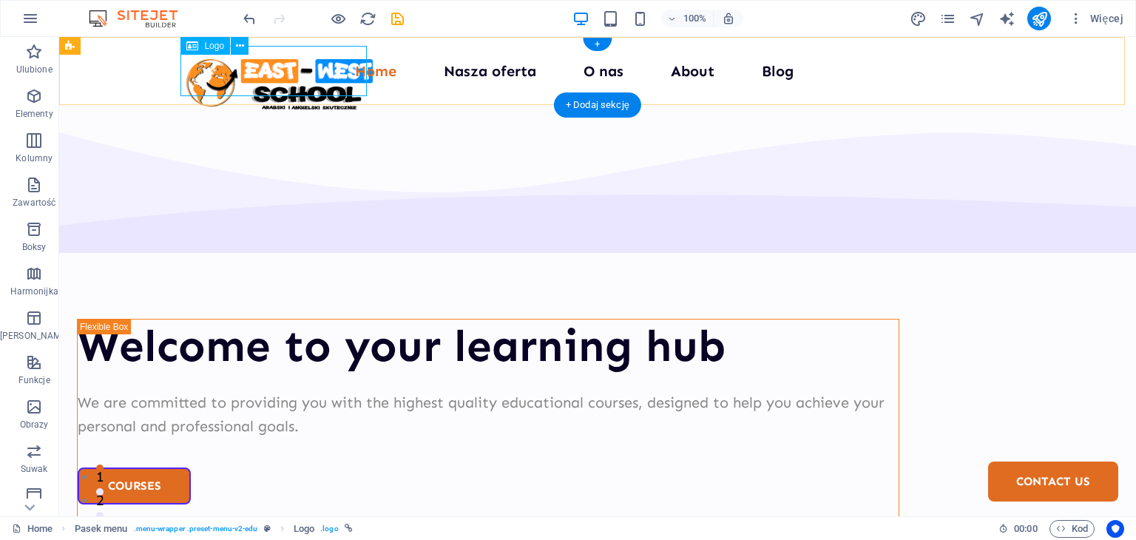
click at [230, 59] on div at bounding box center [279, 84] width 186 height 50
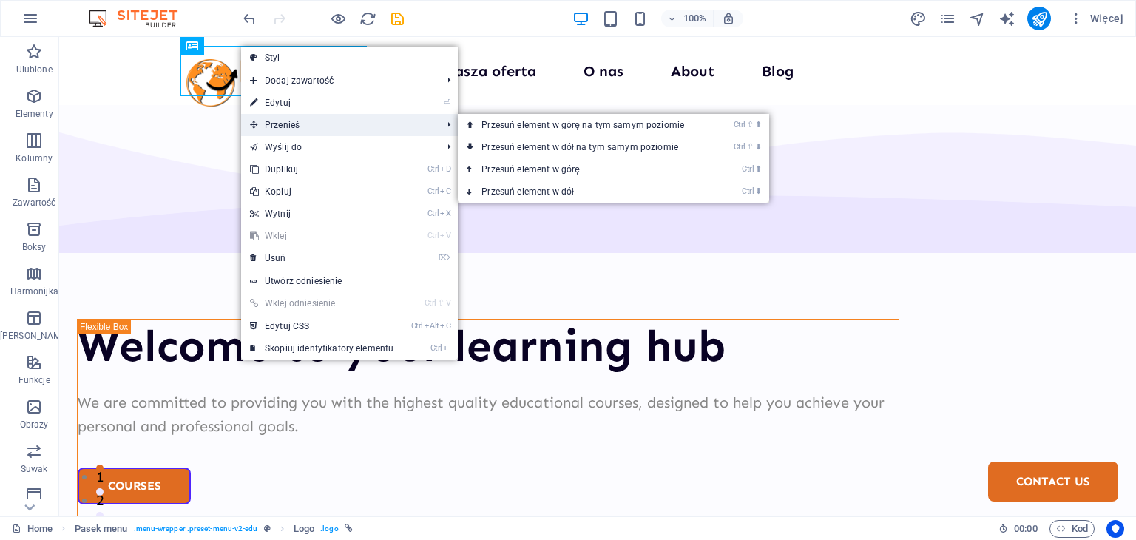
click at [290, 122] on span "Przenieś" at bounding box center [338, 125] width 195 height 22
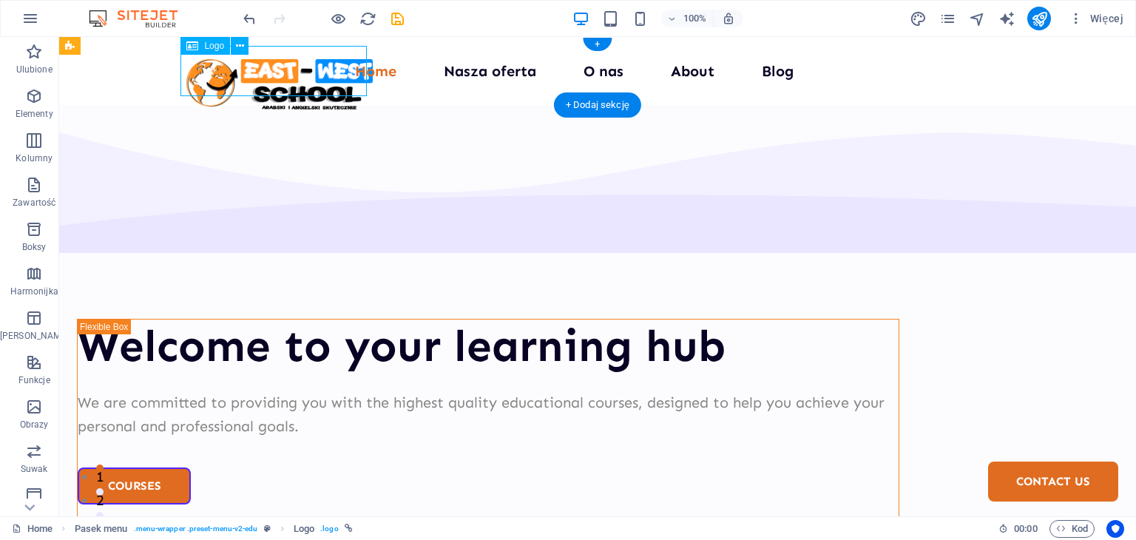
drag, startPoint x: 223, startPoint y: 78, endPoint x: 180, endPoint y: 75, distance: 43.0
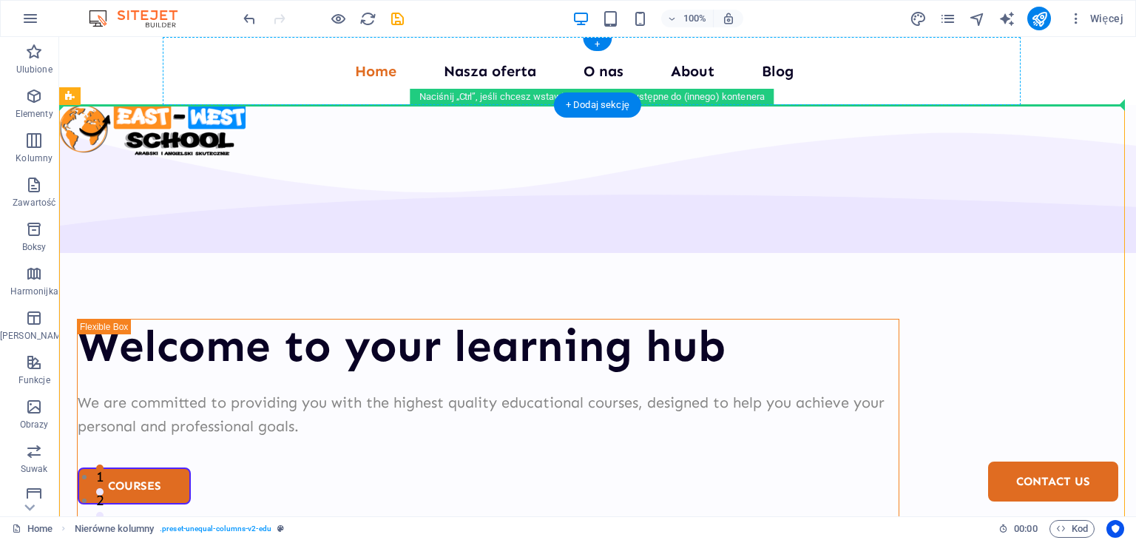
drag, startPoint x: 173, startPoint y: 128, endPoint x: 185, endPoint y: 74, distance: 55.3
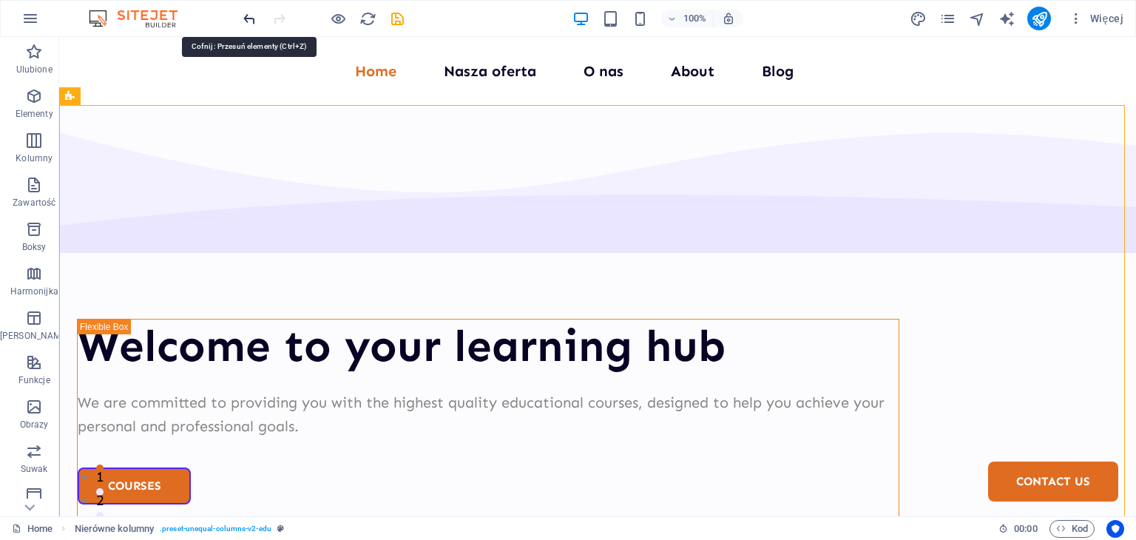
click at [0, 0] on icon "undo" at bounding box center [0, 0] width 0 height 0
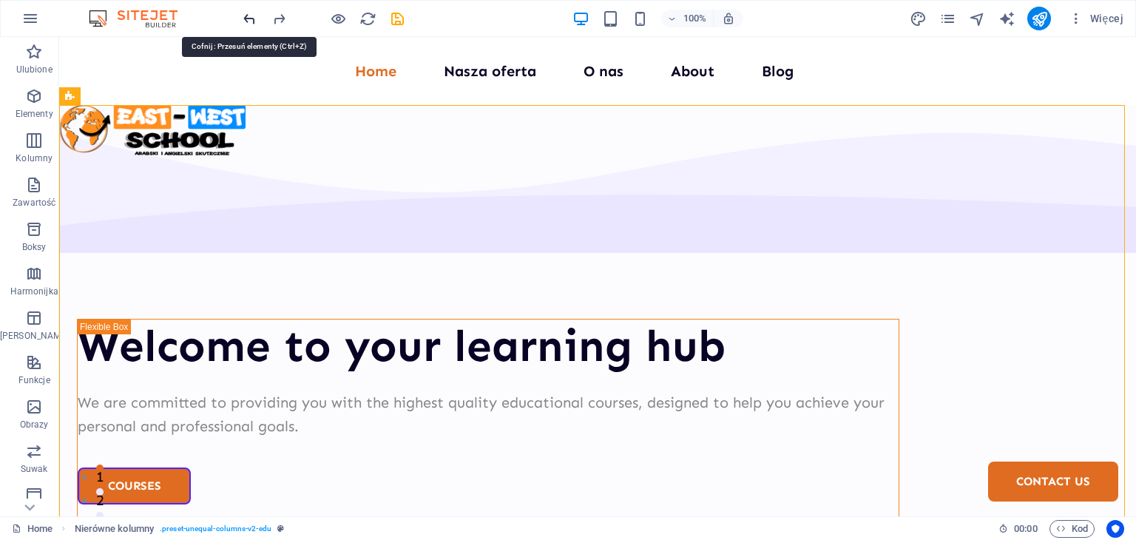
click at [0, 0] on icon "undo" at bounding box center [0, 0] width 0 height 0
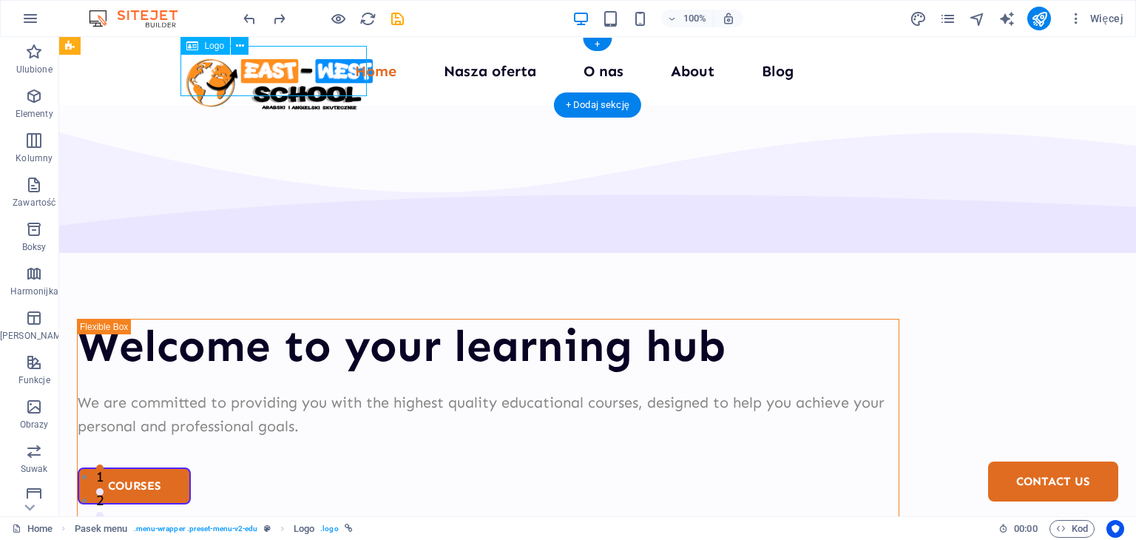
drag, startPoint x: 295, startPoint y: 69, endPoint x: 189, endPoint y: 61, distance: 106.1
click at [189, 61] on div at bounding box center [279, 84] width 186 height 50
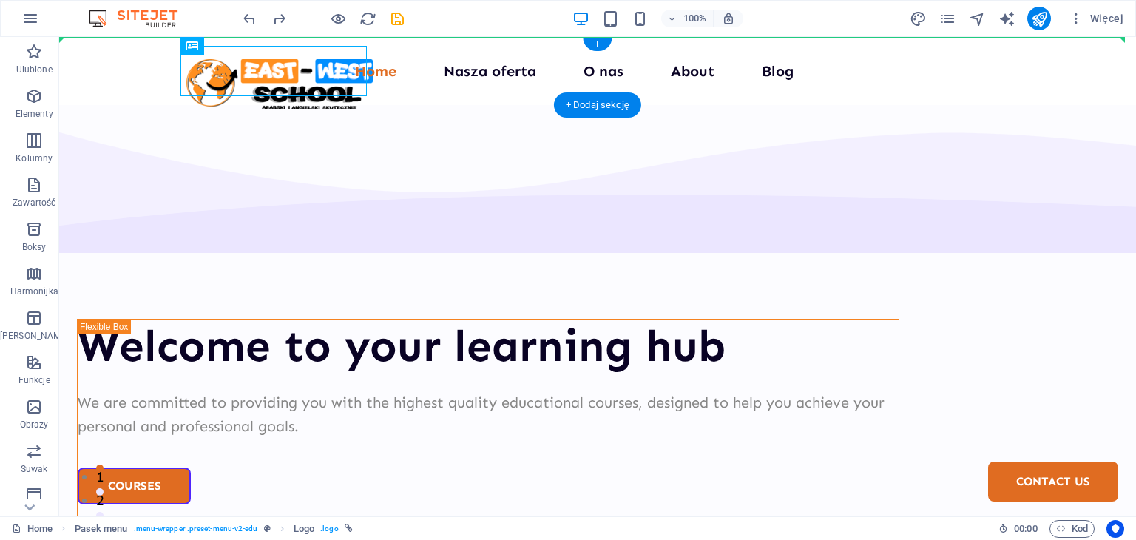
drag, startPoint x: 196, startPoint y: 63, endPoint x: 167, endPoint y: 63, distance: 28.9
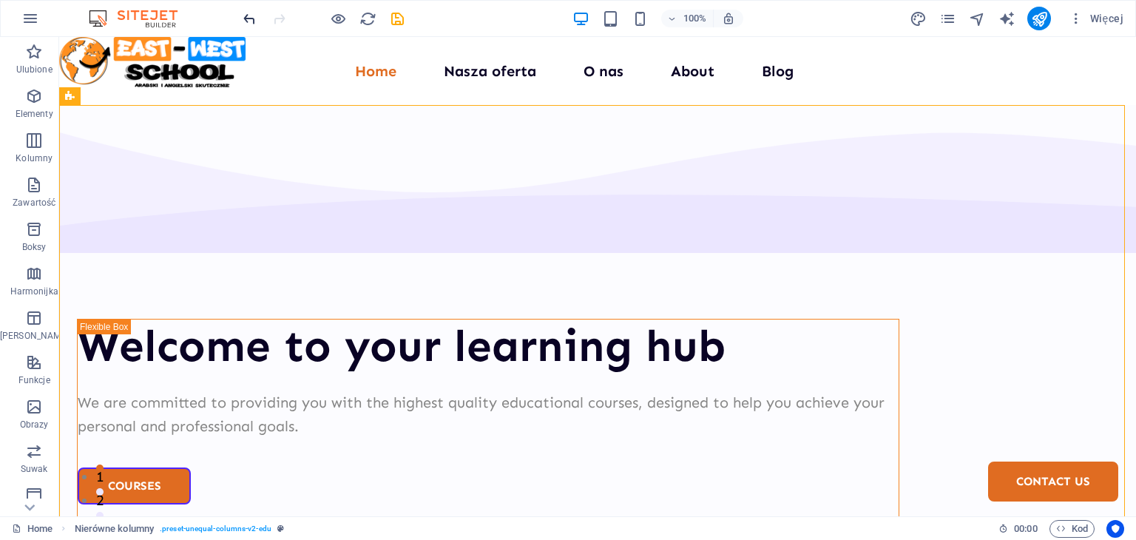
click at [0, 0] on icon "undo" at bounding box center [0, 0] width 0 height 0
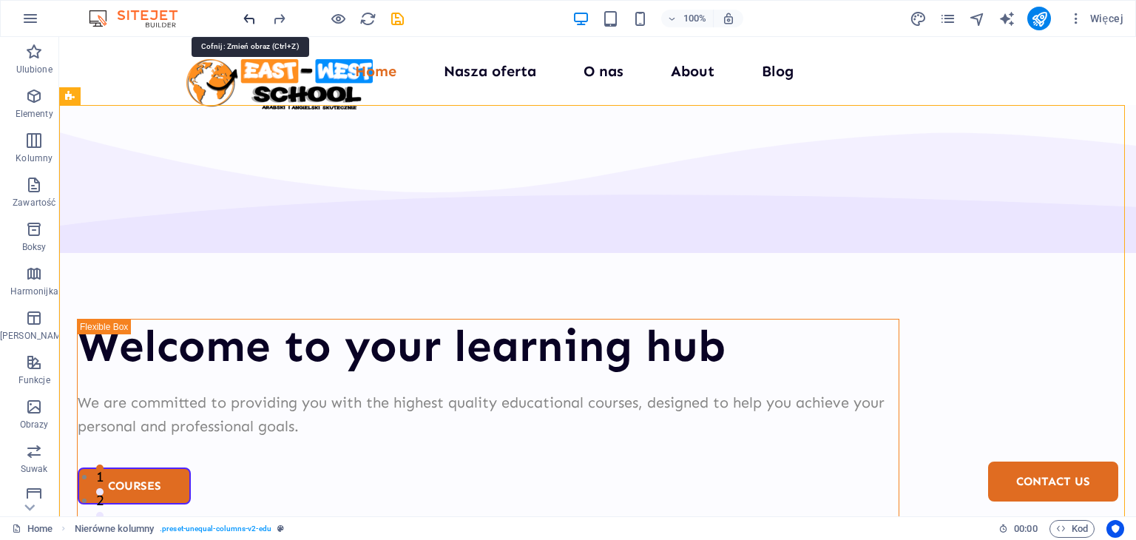
click at [0, 0] on icon "undo" at bounding box center [0, 0] width 0 height 0
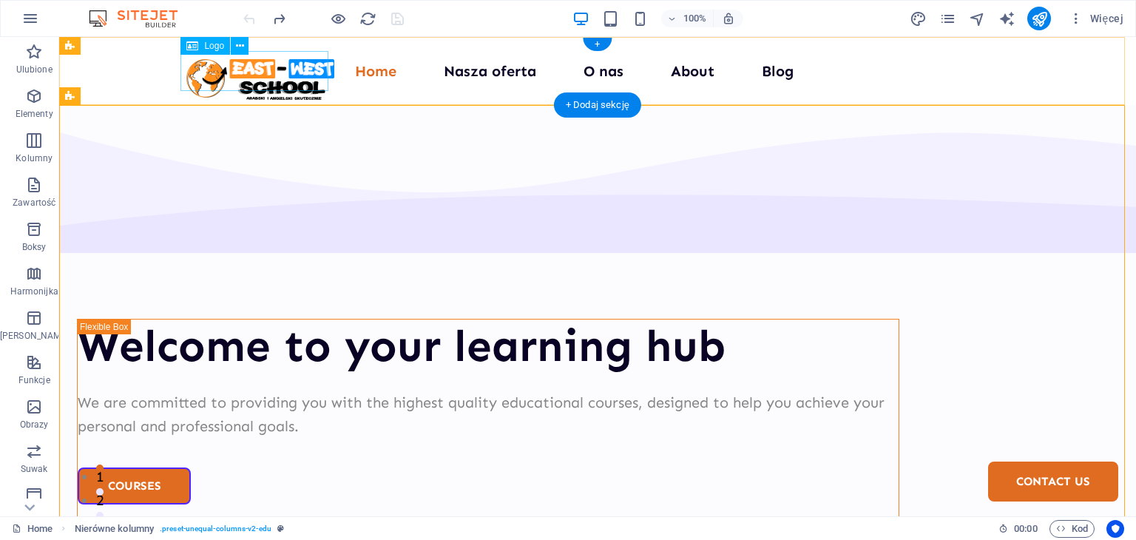
click at [294, 72] on div at bounding box center [260, 79] width 148 height 41
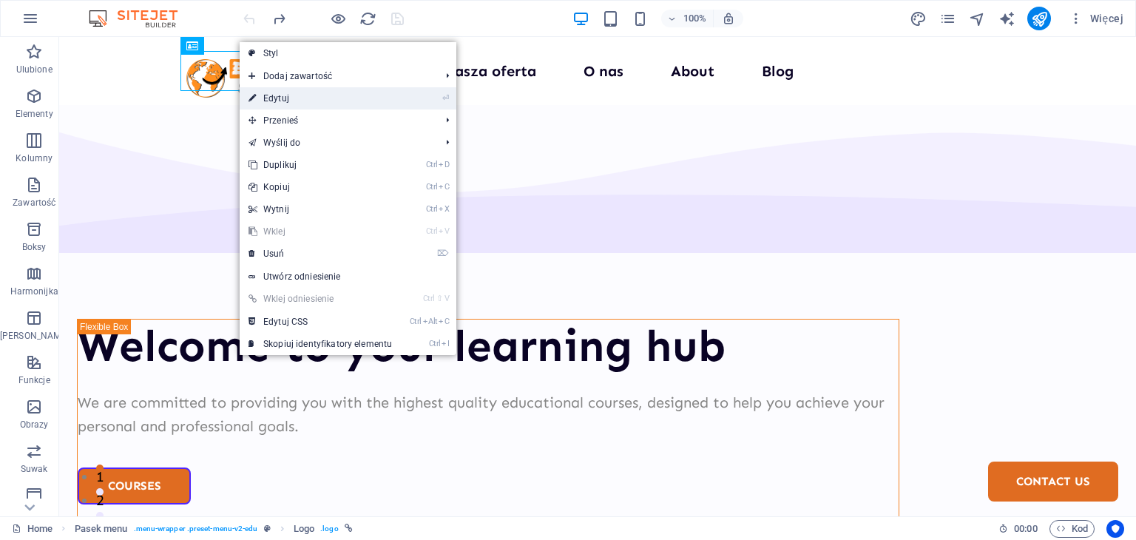
click at [279, 104] on link "⏎ Edytuj" at bounding box center [320, 98] width 161 height 22
select select "px"
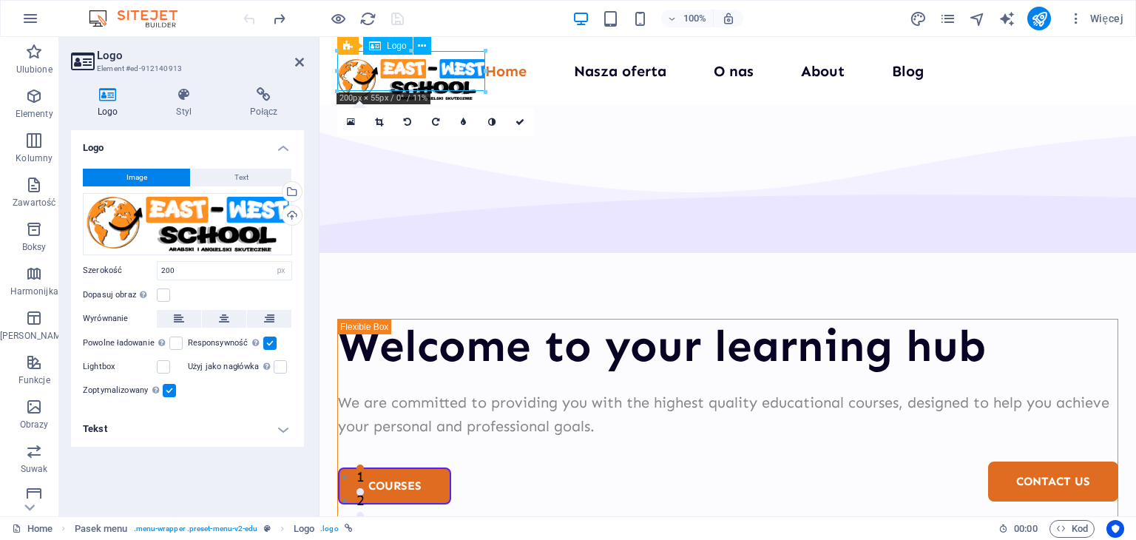
drag, startPoint x: 384, startPoint y: 68, endPoint x: 355, endPoint y: 67, distance: 28.9
click at [355, 67] on div at bounding box center [411, 79] width 148 height 41
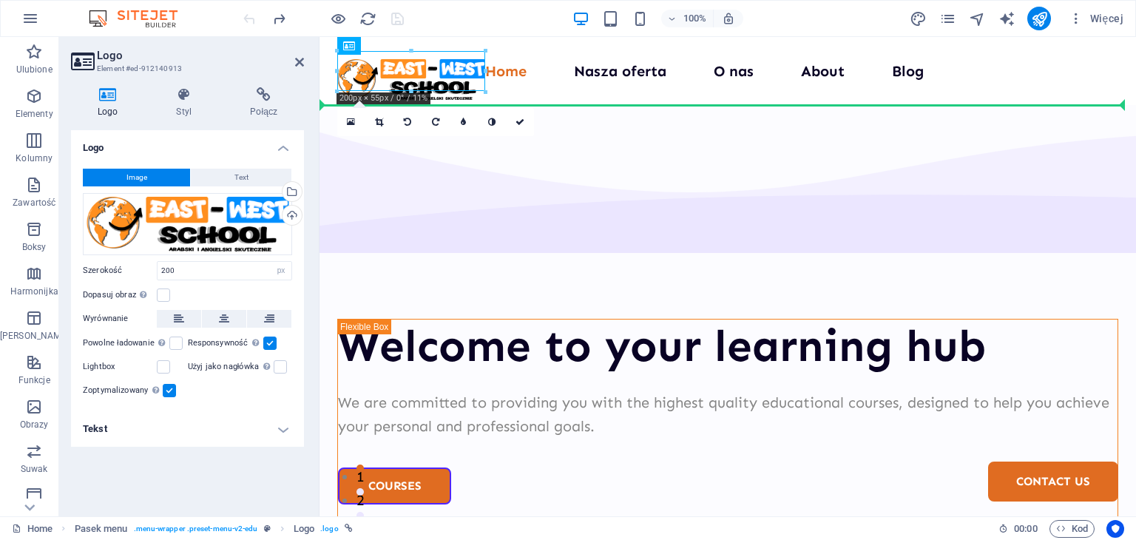
drag, startPoint x: 358, startPoint y: 70, endPoint x: 661, endPoint y: 109, distance: 305.8
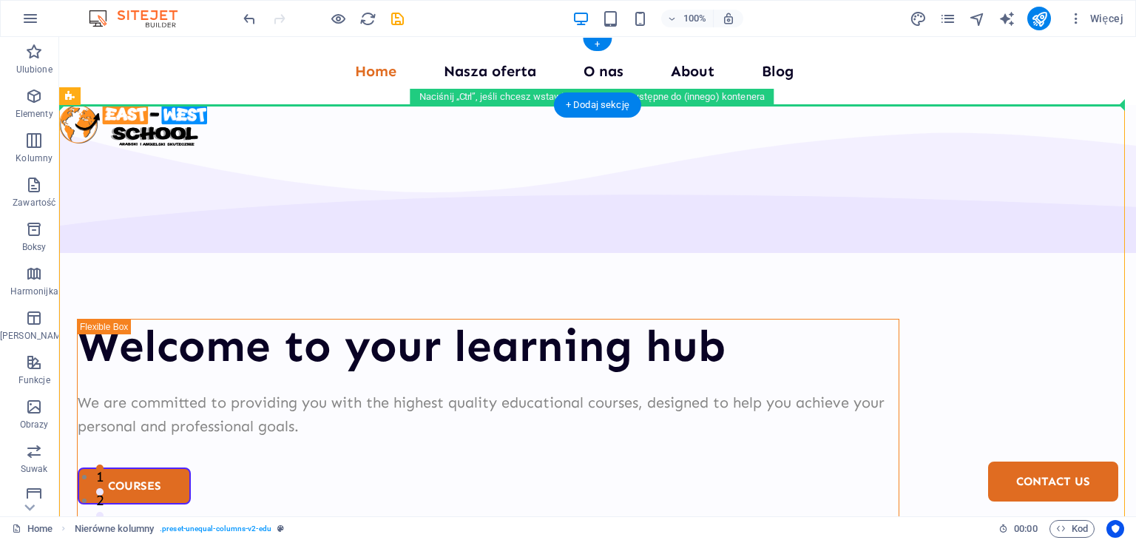
drag, startPoint x: 392, startPoint y: 95, endPoint x: 396, endPoint y: 84, distance: 11.7
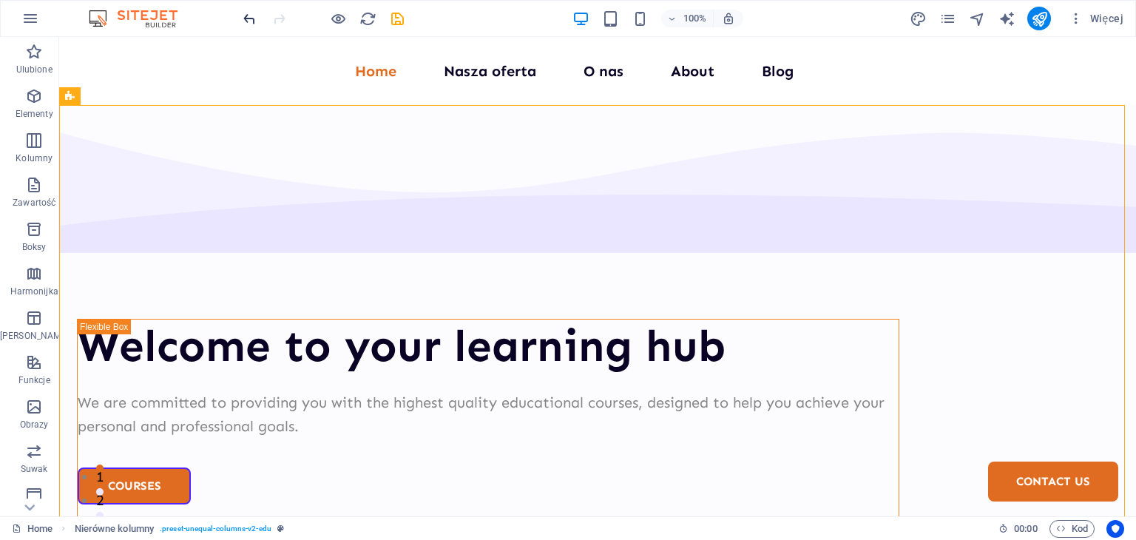
click at [0, 0] on icon "undo" at bounding box center [0, 0] width 0 height 0
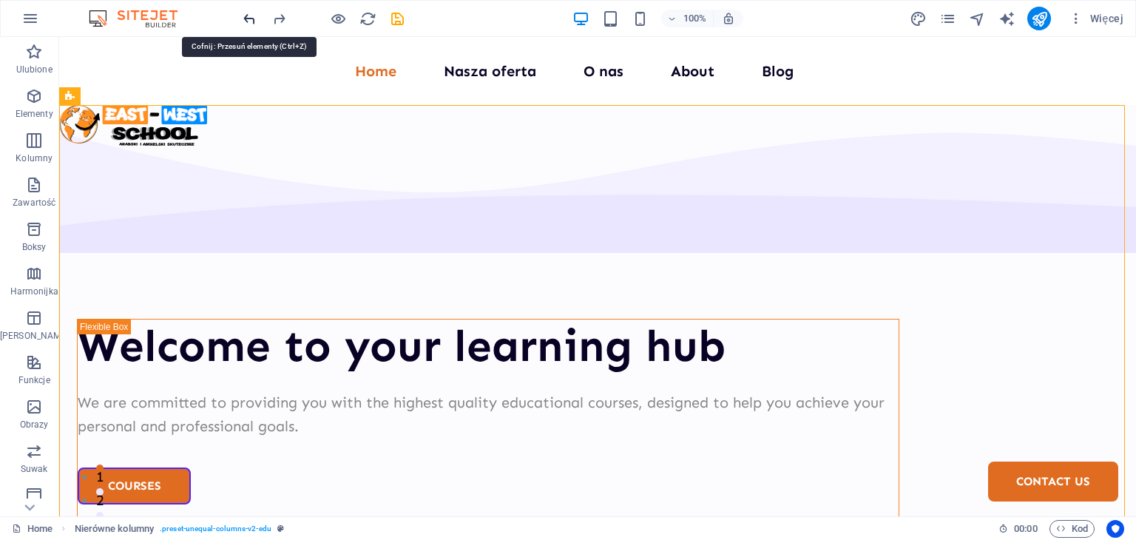
click at [0, 0] on icon "undo" at bounding box center [0, 0] width 0 height 0
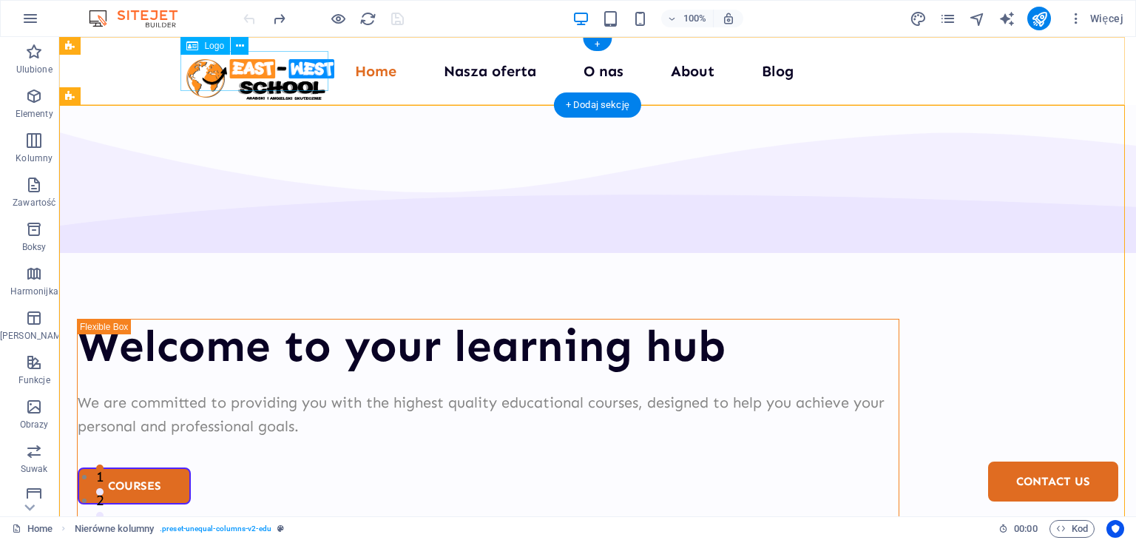
click at [297, 66] on div at bounding box center [260, 79] width 148 height 41
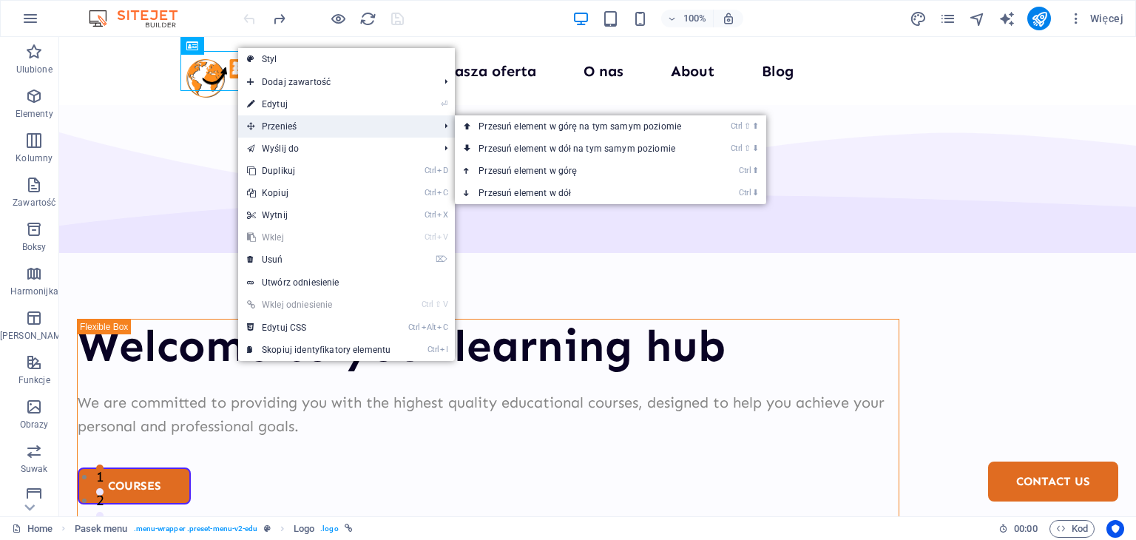
click at [306, 125] on span "Przenieś" at bounding box center [335, 126] width 195 height 22
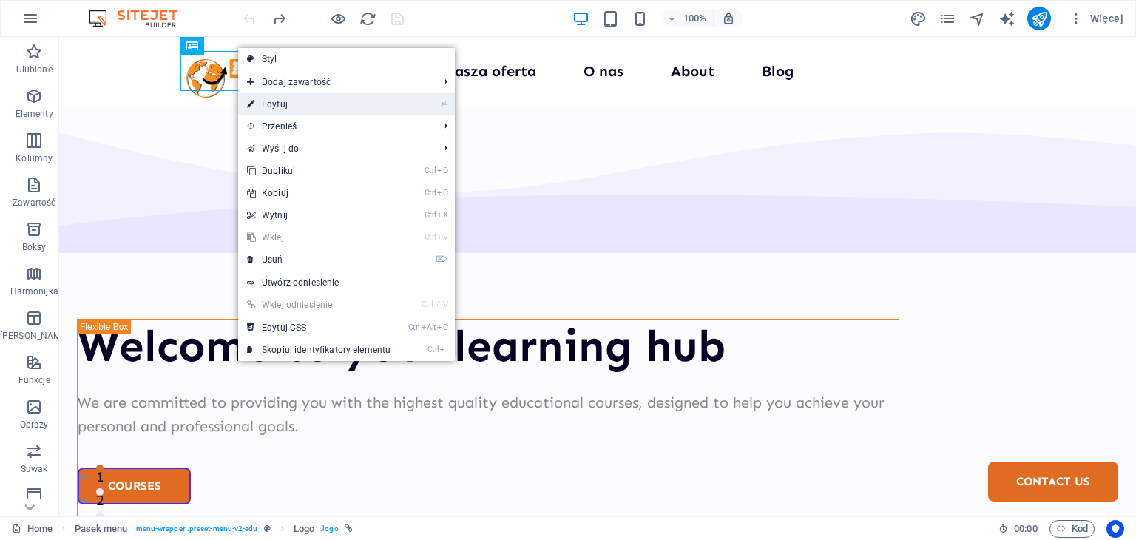
click at [311, 97] on link "⏎ Edytuj" at bounding box center [318, 104] width 161 height 22
select select "px"
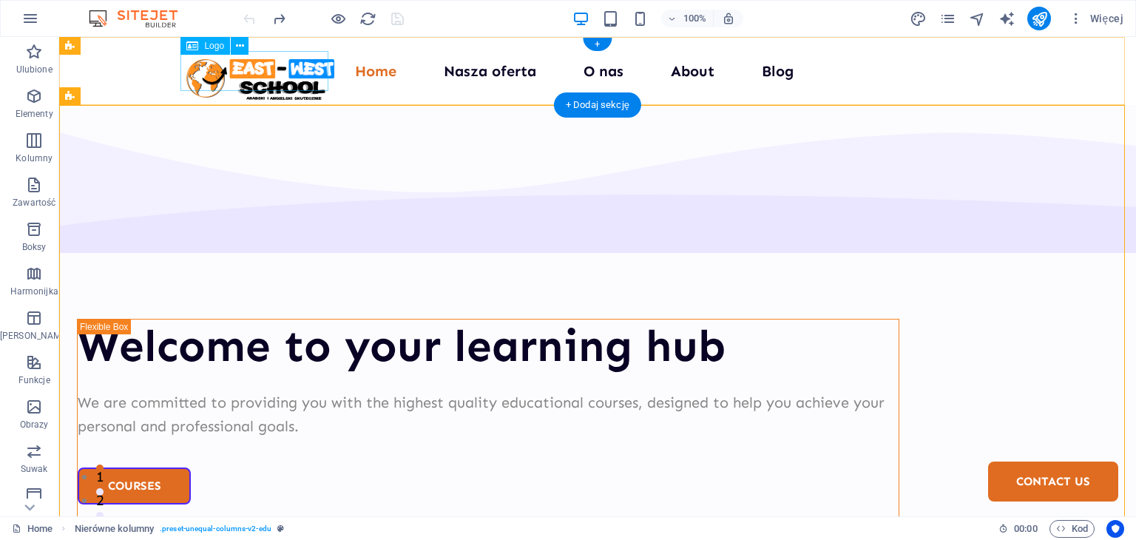
click at [222, 76] on div at bounding box center [260, 79] width 148 height 41
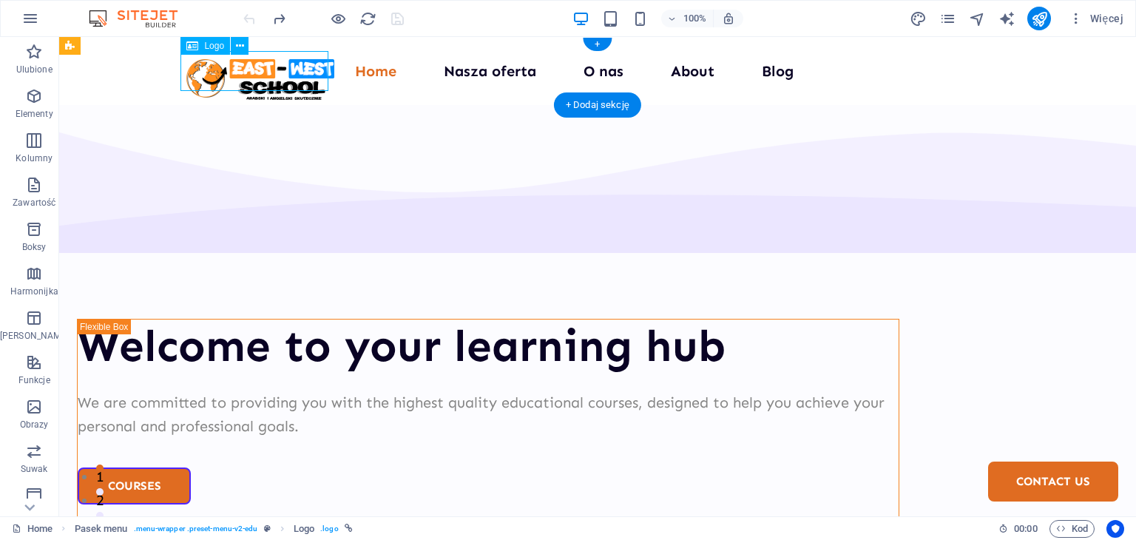
drag, startPoint x: 241, startPoint y: 71, endPoint x: 218, endPoint y: 70, distance: 23.7
click at [218, 70] on div at bounding box center [260, 79] width 148 height 41
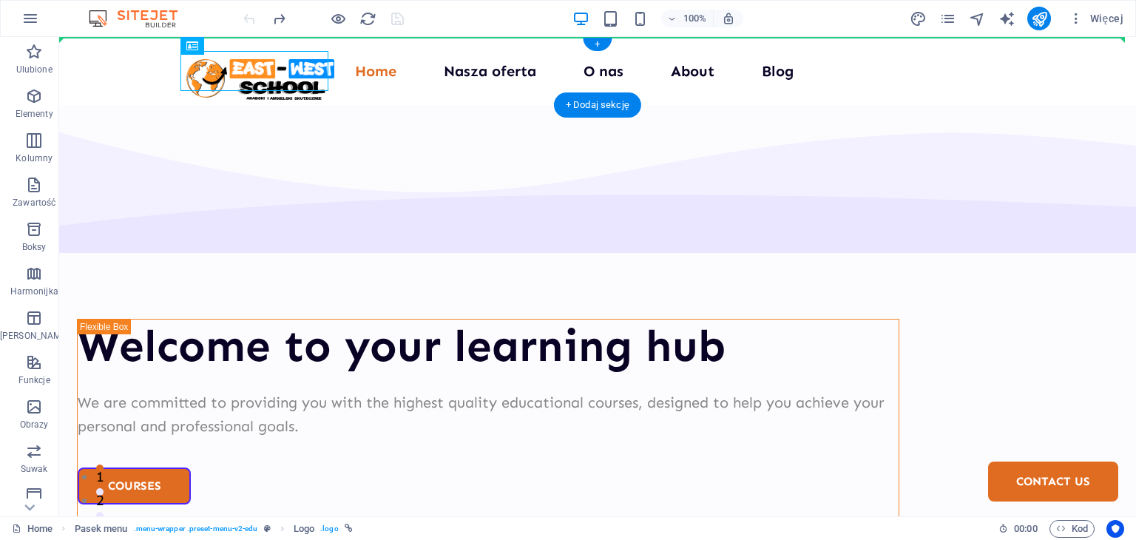
drag, startPoint x: 202, startPoint y: 70, endPoint x: 176, endPoint y: 70, distance: 25.9
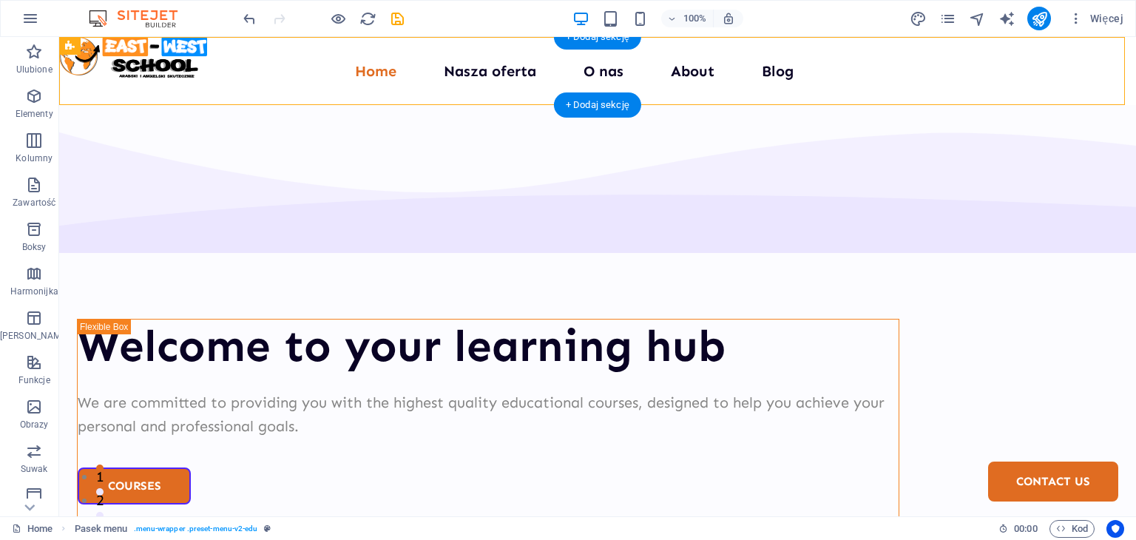
drag, startPoint x: 172, startPoint y: 69, endPoint x: 206, endPoint y: 83, distance: 37.5
click at [206, 83] on div "Home Nasza oferta O nas About Blog Contact Us" at bounding box center [597, 71] width 1077 height 68
click at [0, 0] on icon "undo" at bounding box center [0, 0] width 0 height 0
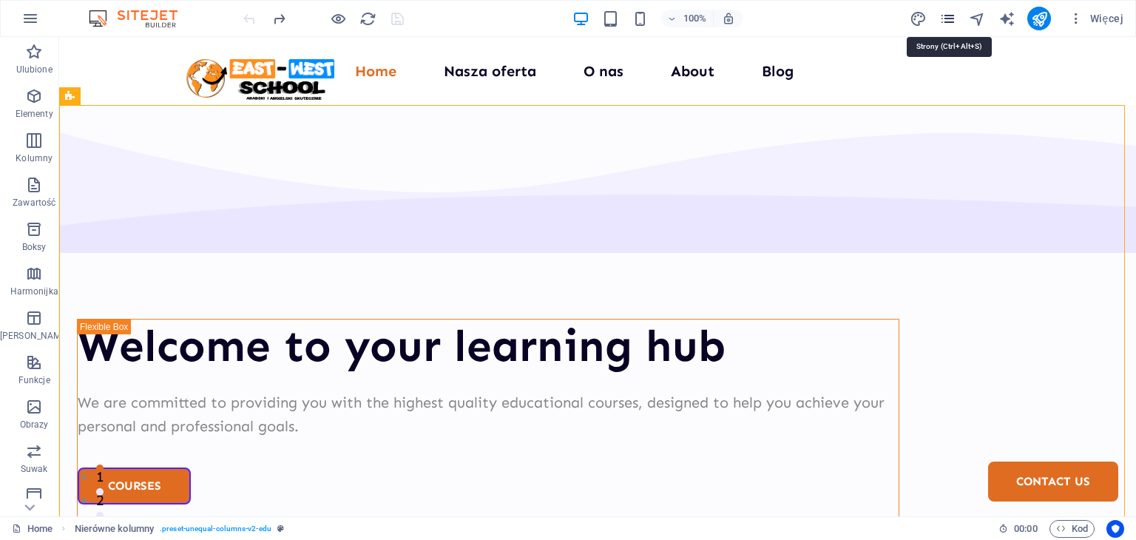
click at [945, 20] on icon "pages" at bounding box center [948, 18] width 17 height 17
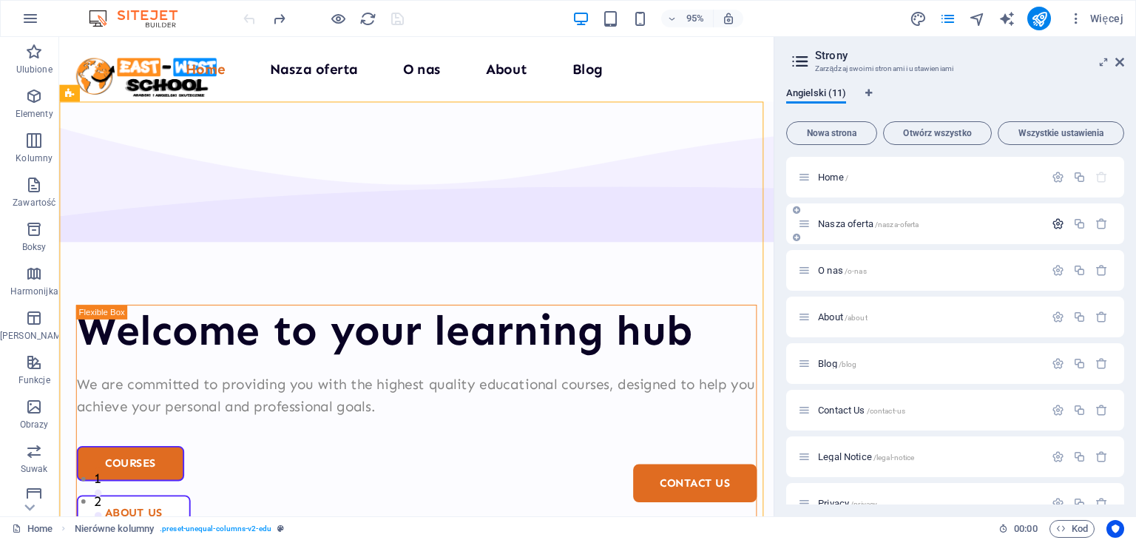
click at [1054, 220] on icon "button" at bounding box center [1058, 224] width 13 height 13
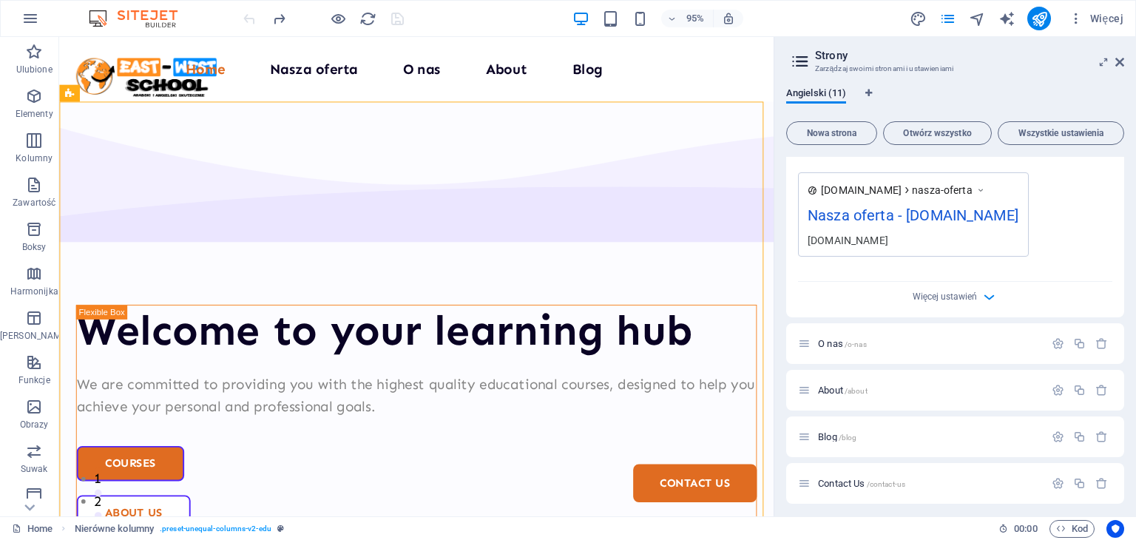
scroll to position [518, 0]
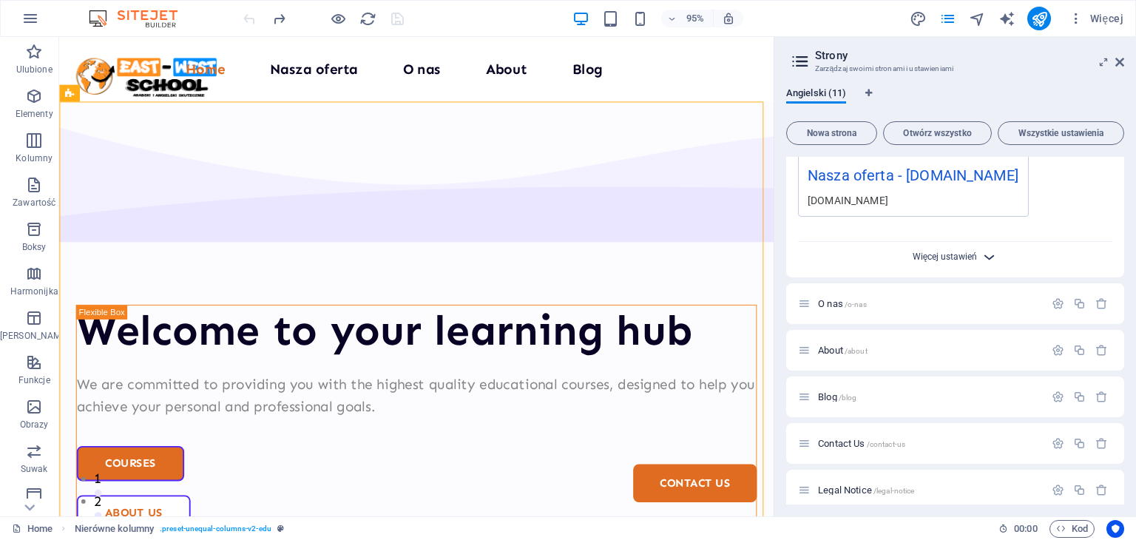
click at [945, 262] on span "Więcej ustawień" at bounding box center [945, 257] width 65 height 10
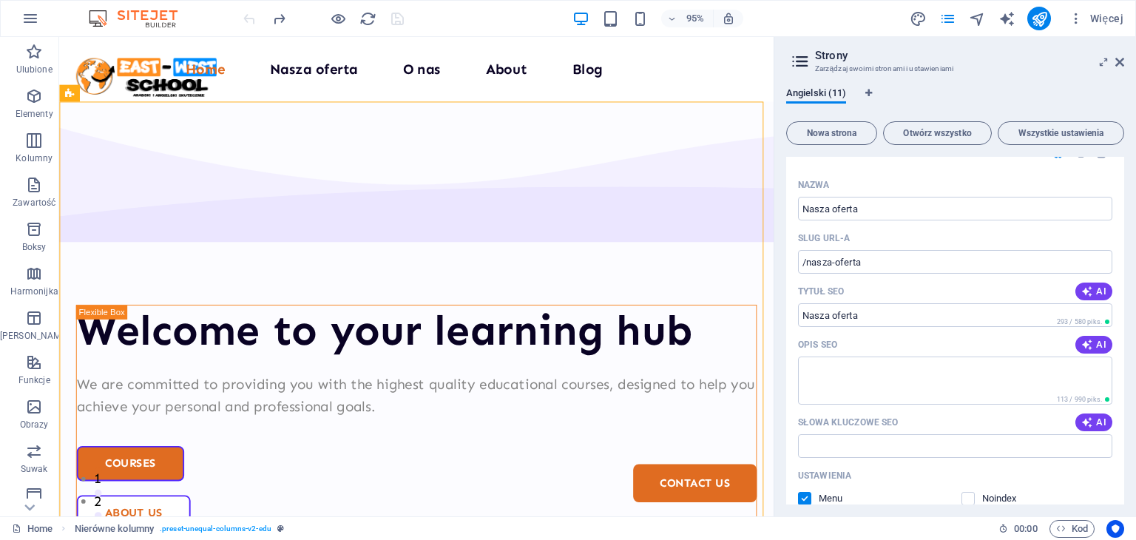
scroll to position [0, 0]
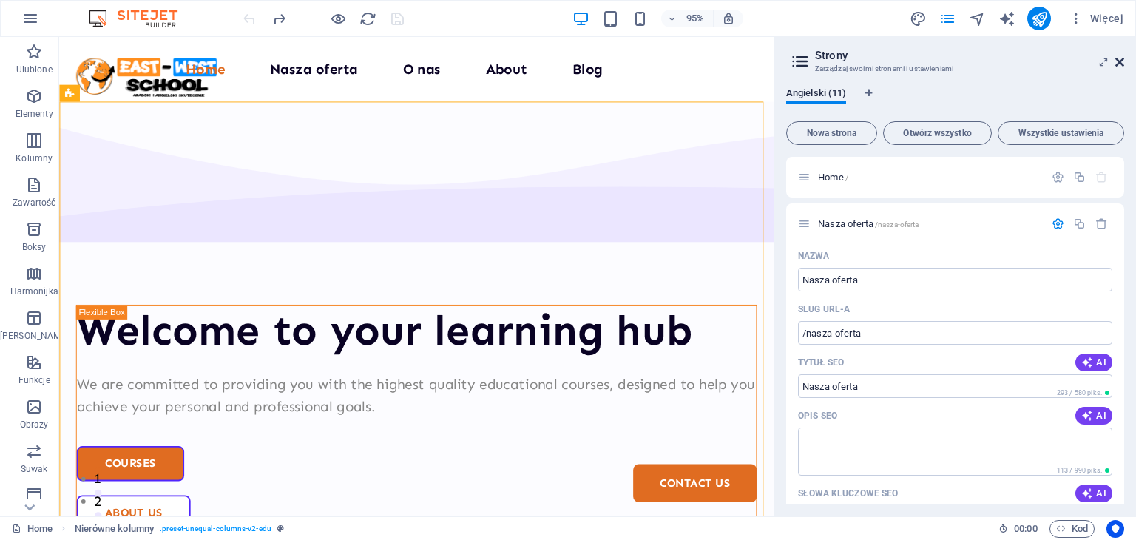
click at [1121, 56] on icon at bounding box center [1120, 62] width 9 height 12
